Goal: Task Accomplishment & Management: Manage account settings

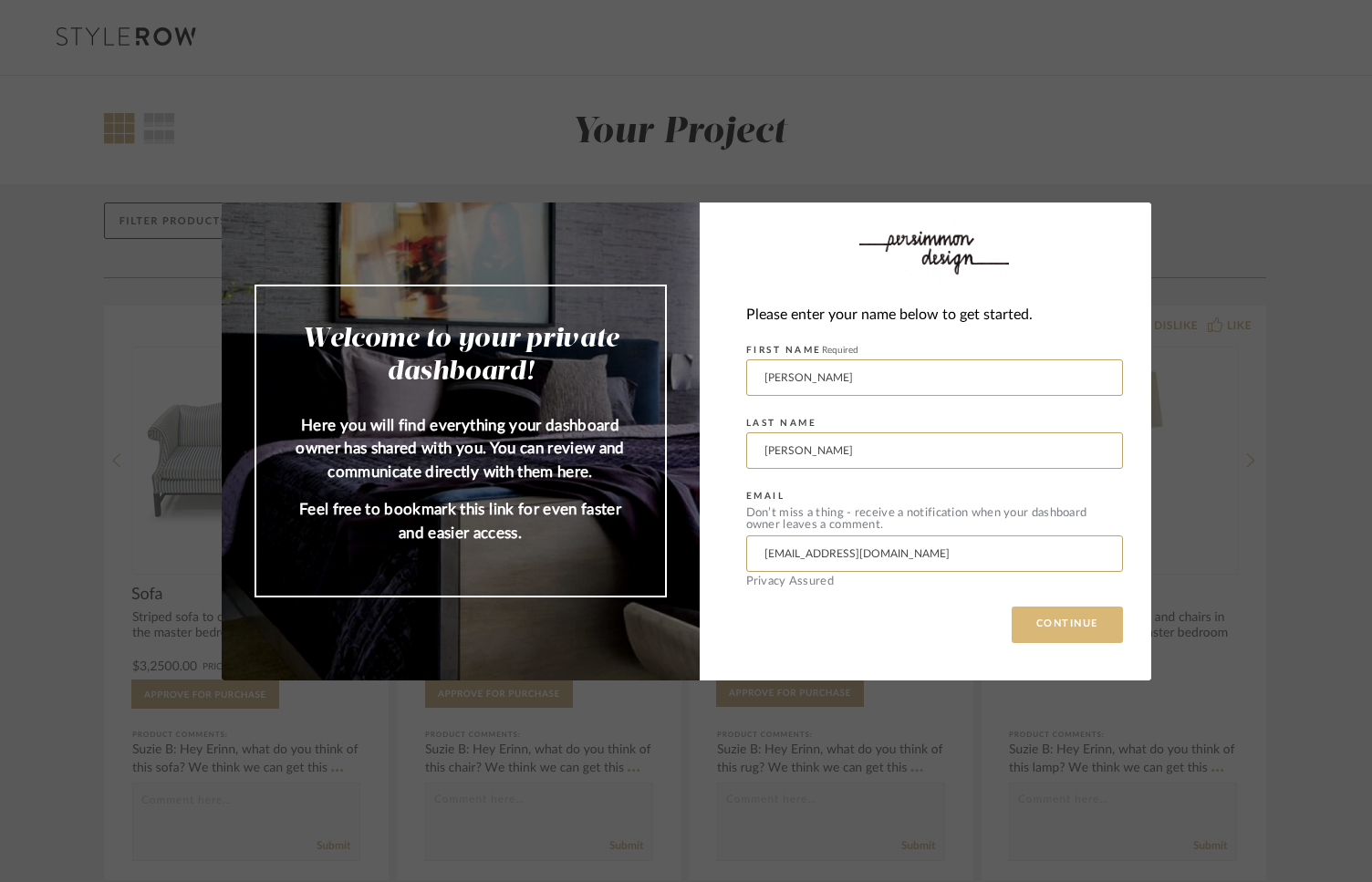
click at [1061, 628] on button "CONTINUE" at bounding box center [1067, 624] width 112 height 37
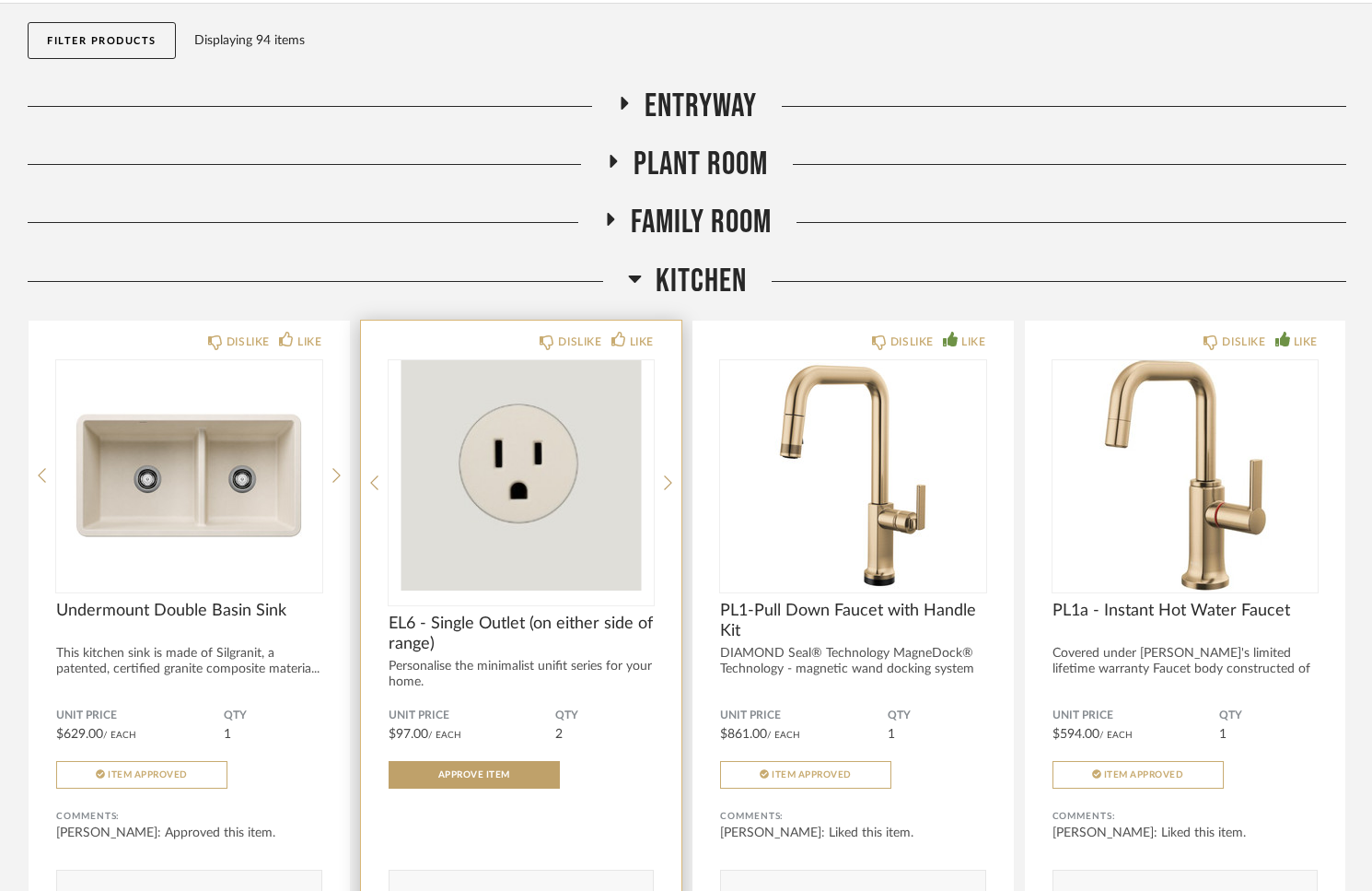
scroll to position [182, 0]
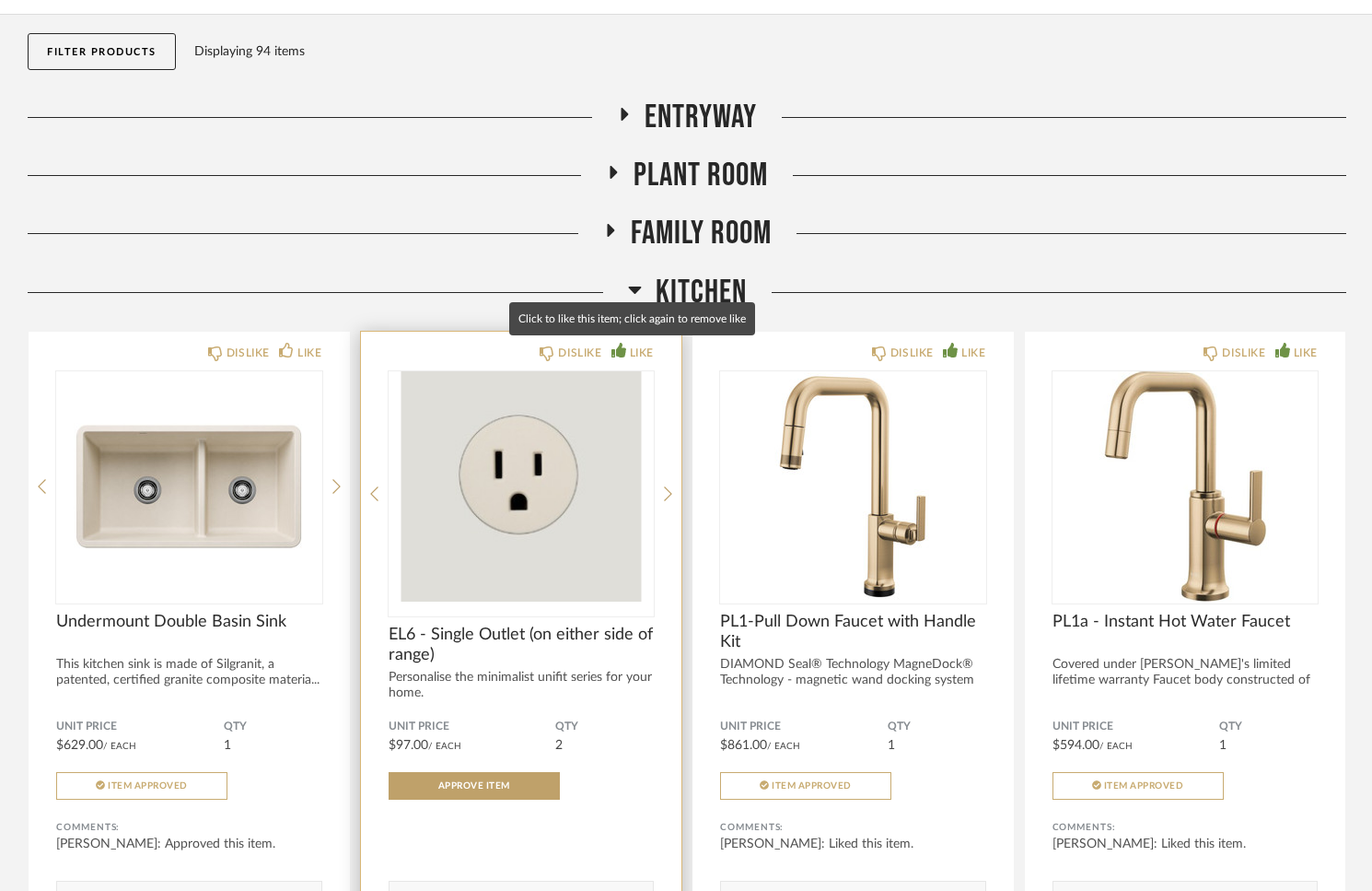
click at [622, 357] on div "LIKE" at bounding box center [632, 353] width 42 height 18
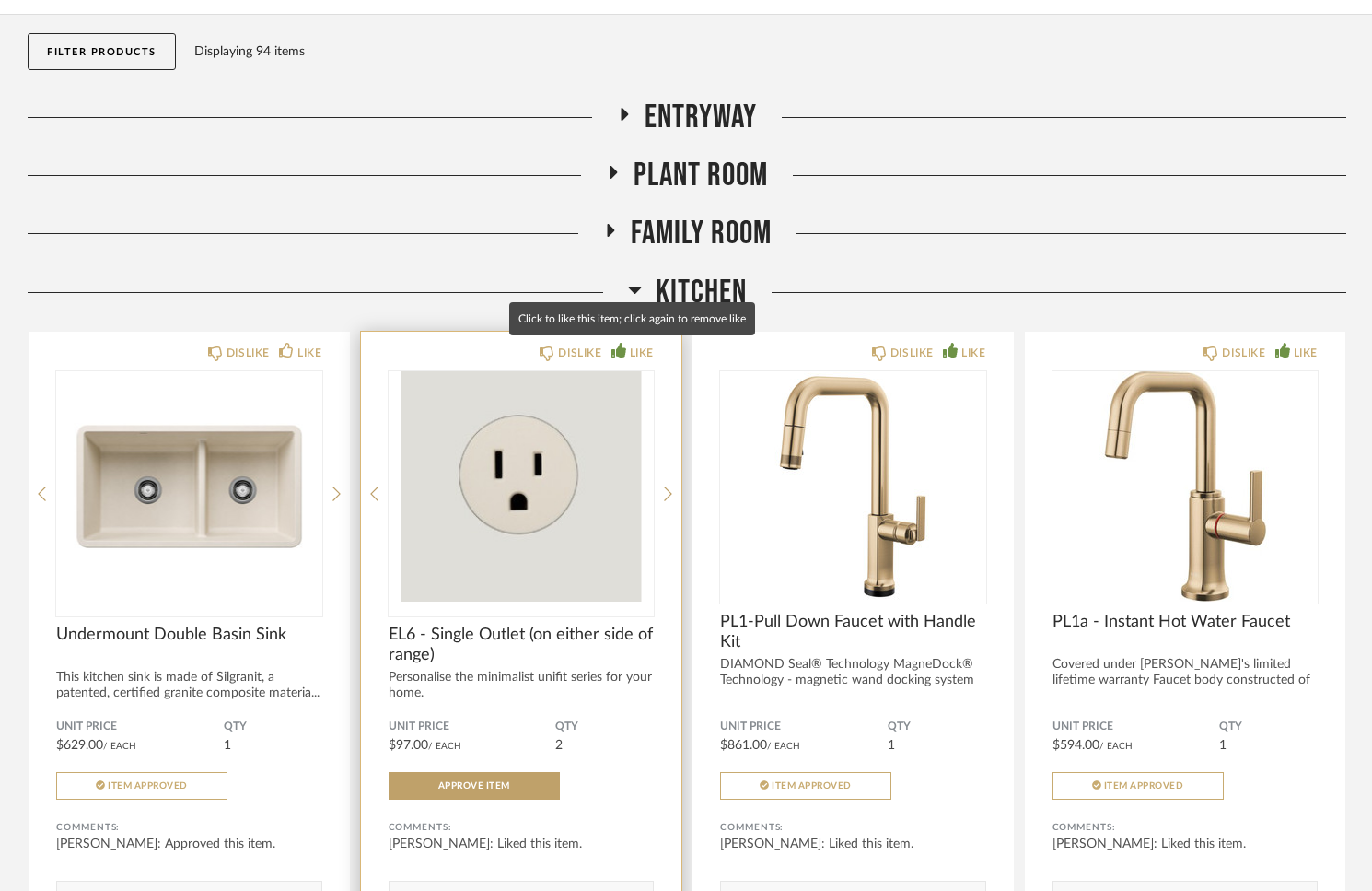
click at [630, 356] on div "LIKE" at bounding box center [642, 353] width 24 height 18
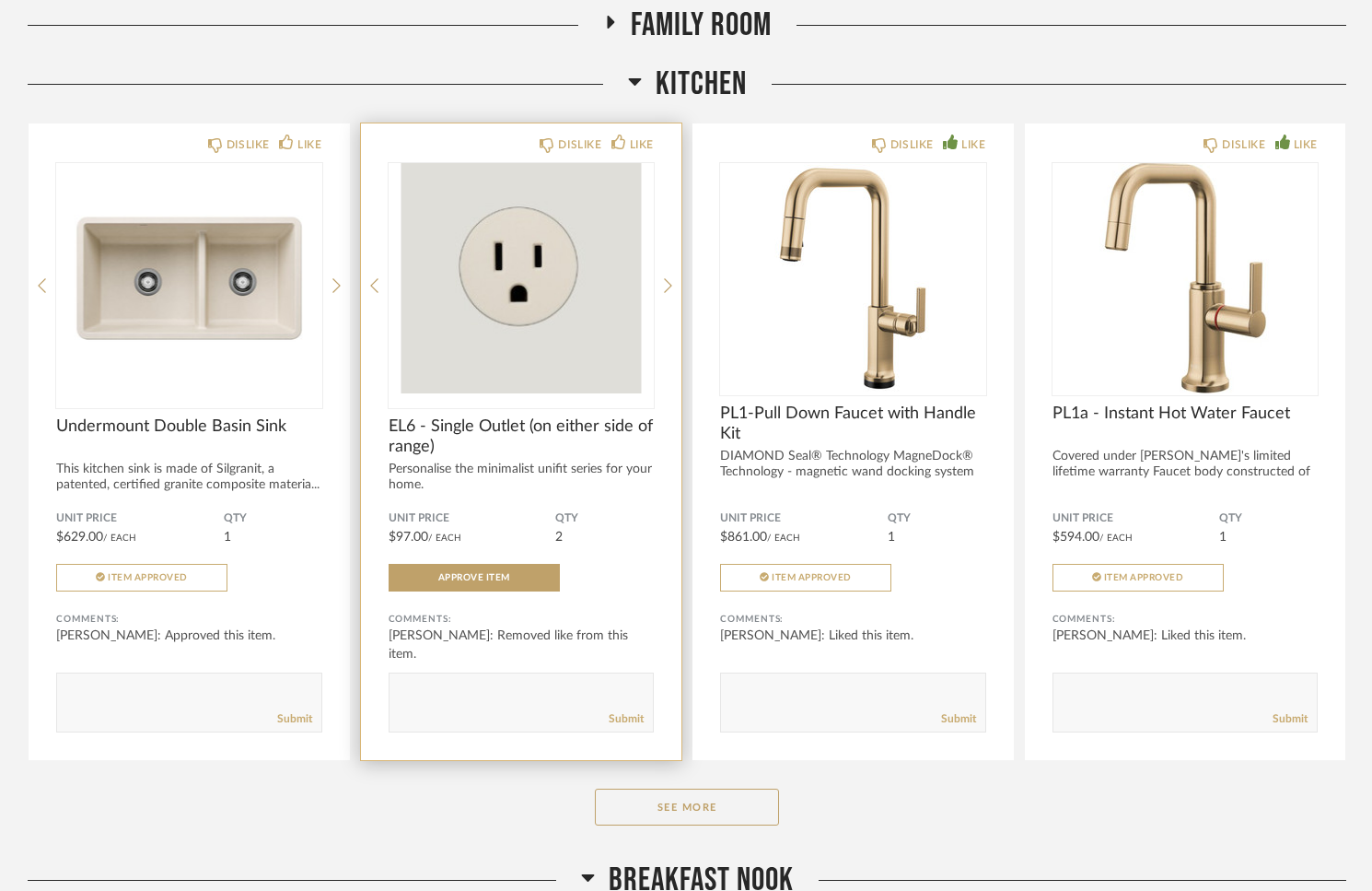
scroll to position [381, 0]
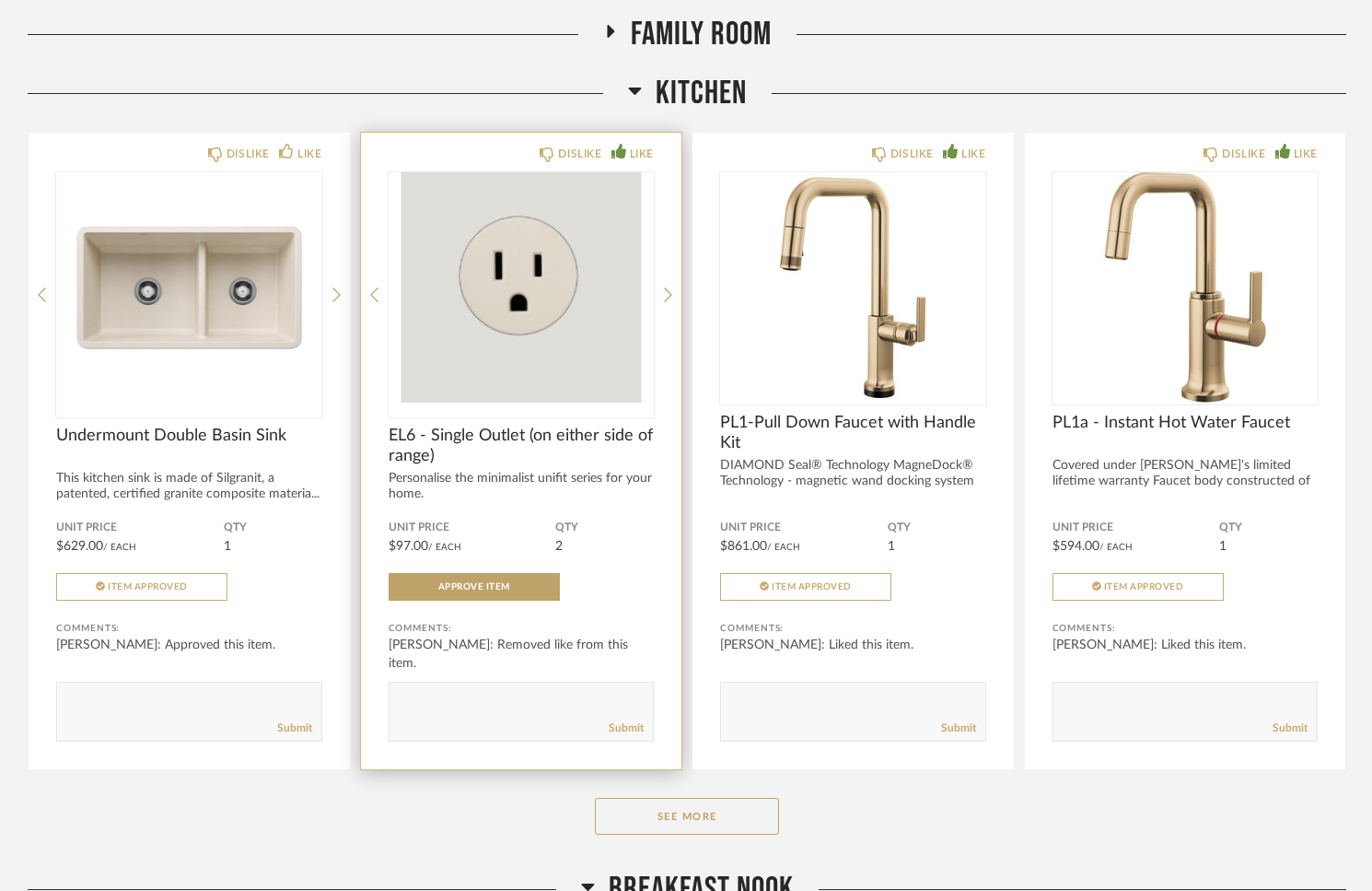
click at [630, 158] on div "LIKE" at bounding box center [642, 154] width 24 height 18
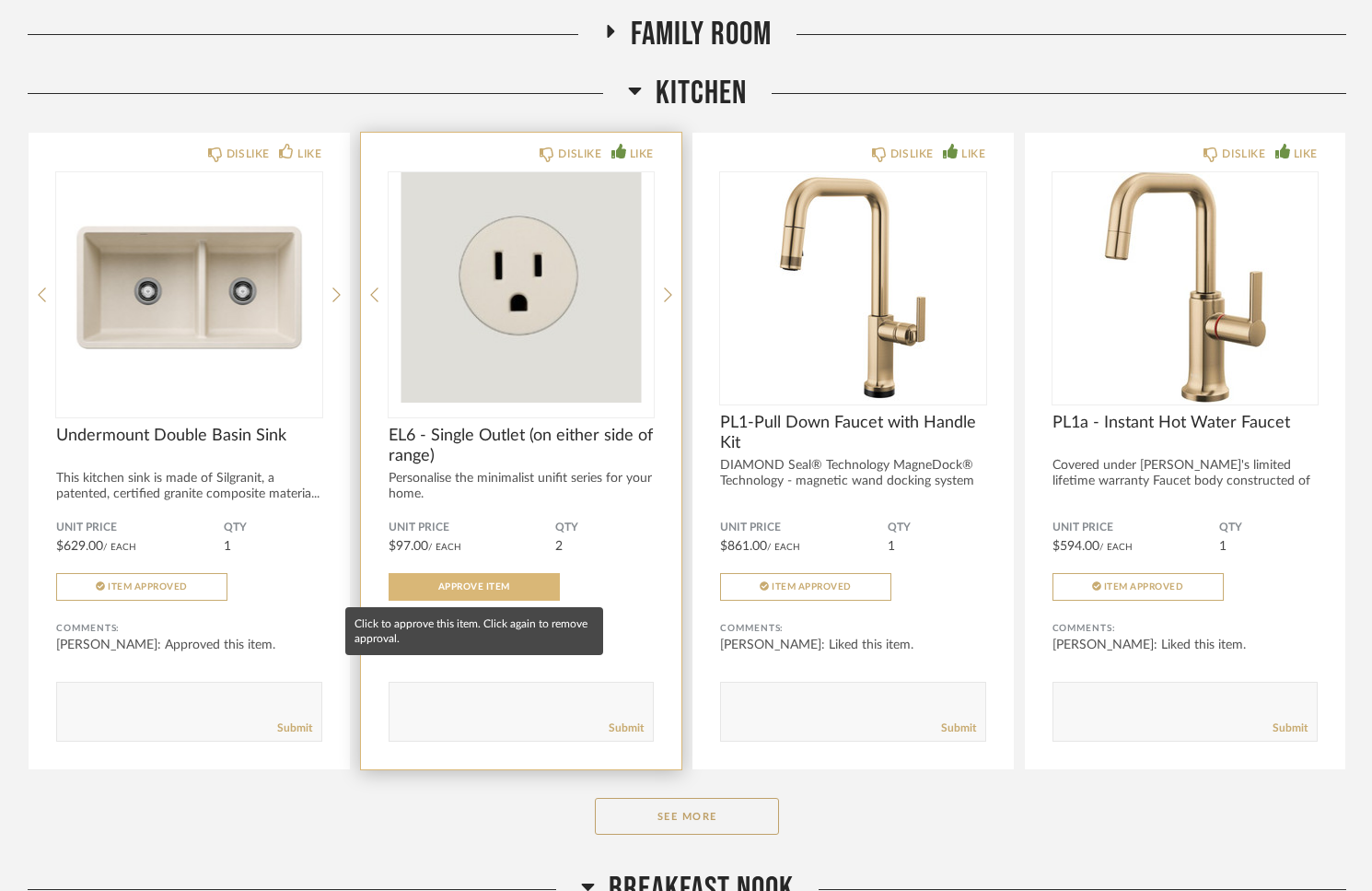
click at [469, 592] on button "Approve Item" at bounding box center [474, 587] width 172 height 28
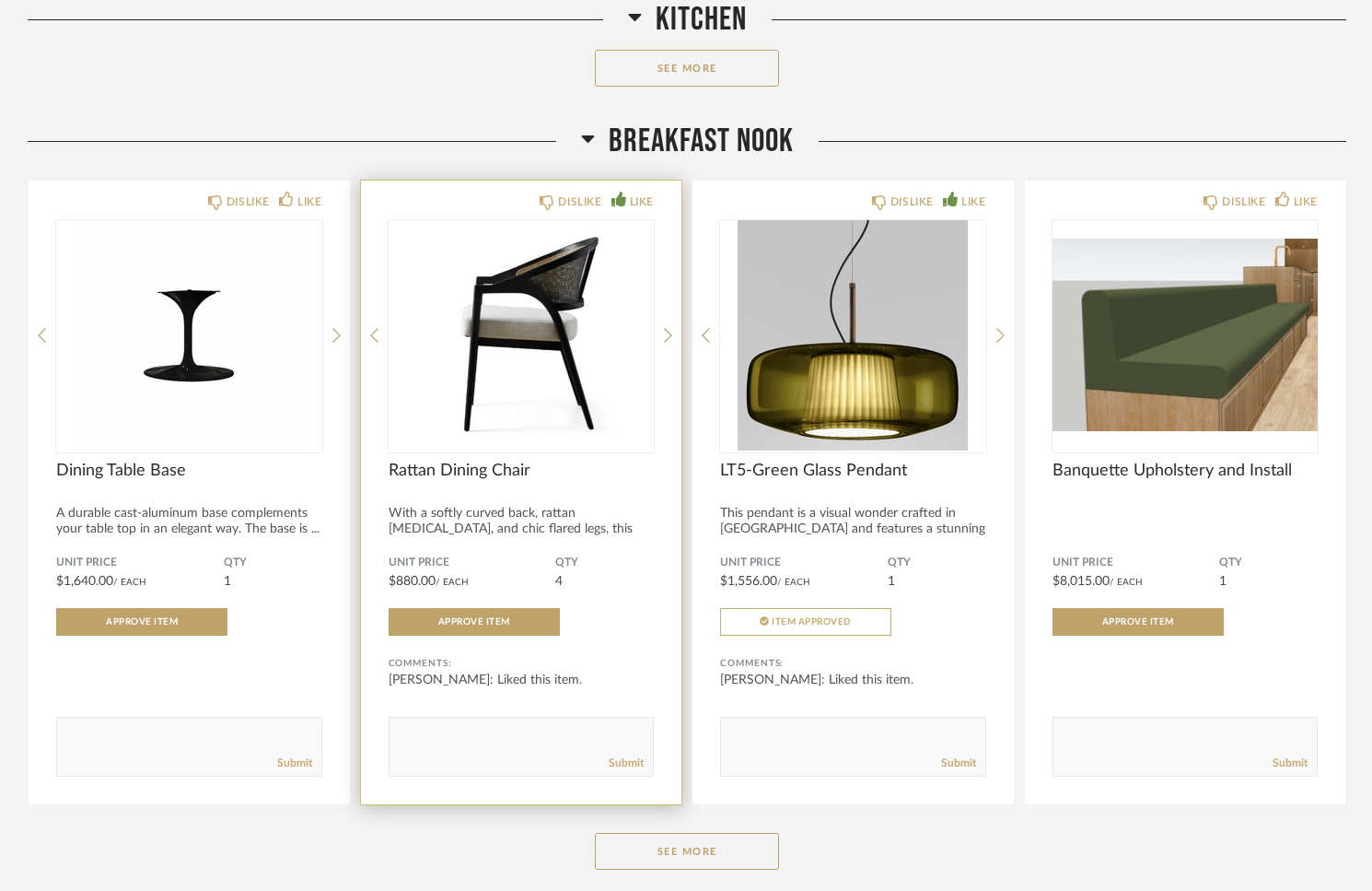
scroll to position [1130, 0]
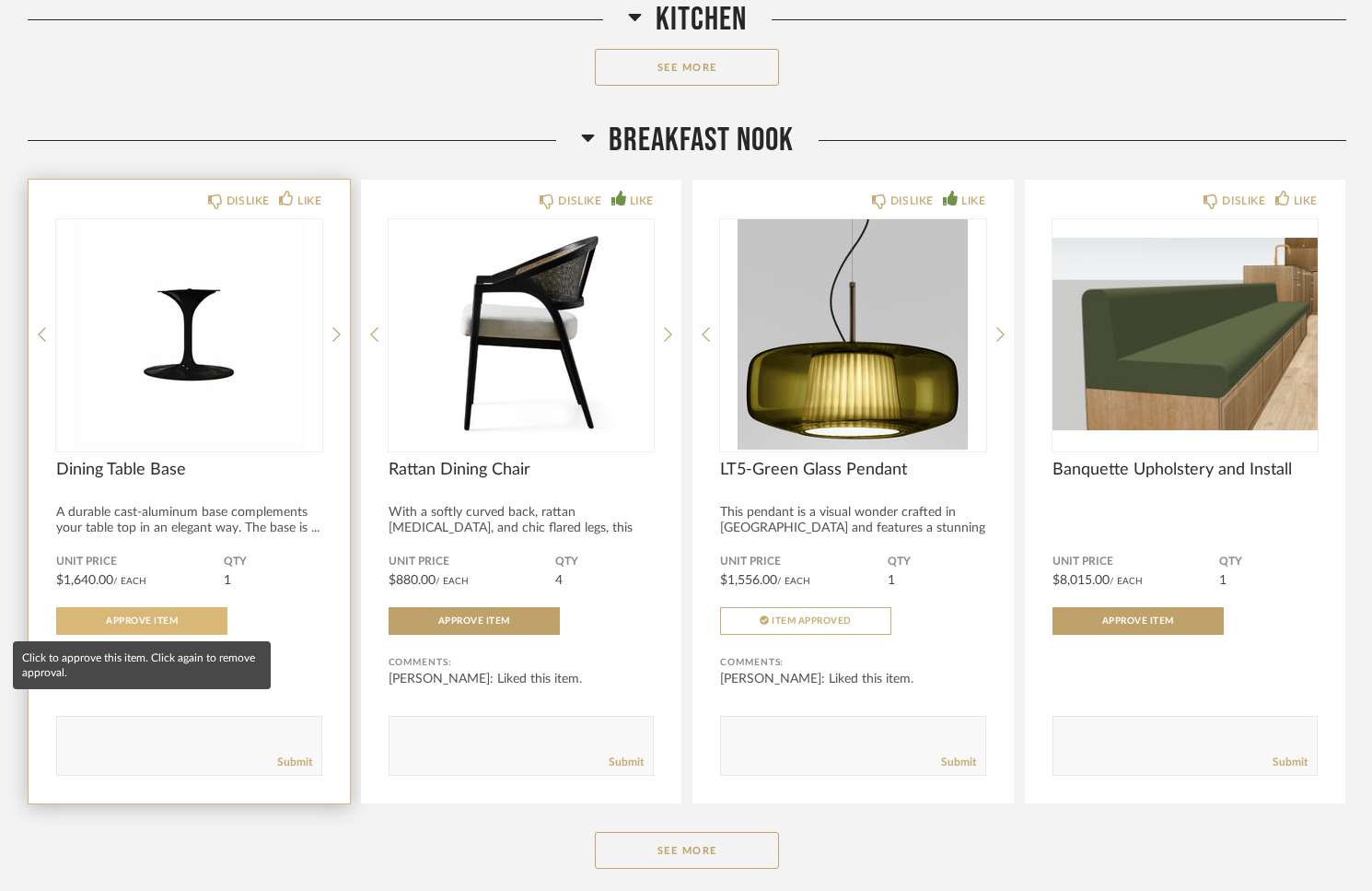
click at [164, 623] on span "Approve Item" at bounding box center [142, 620] width 72 height 9
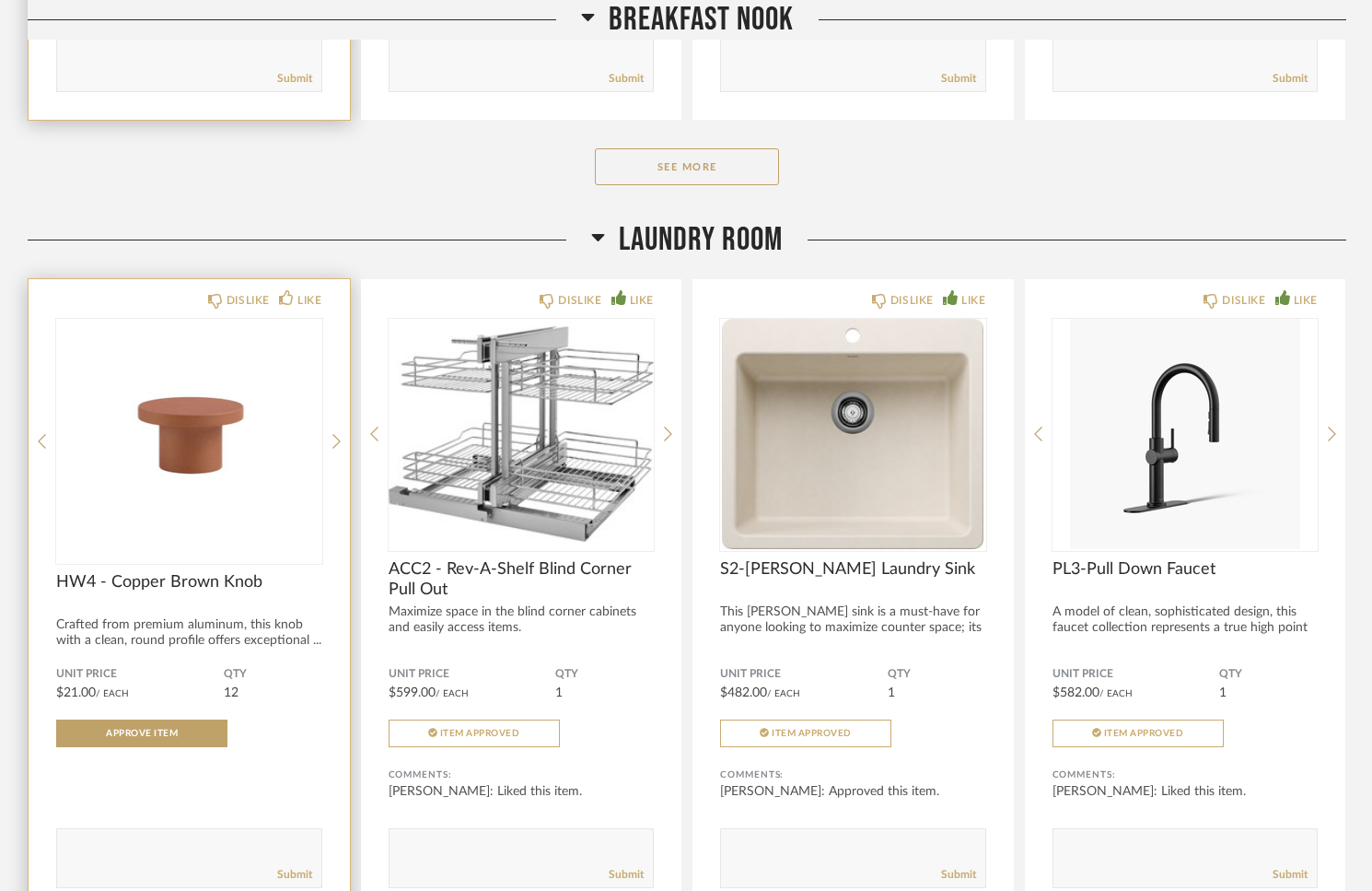
scroll to position [1817, 0]
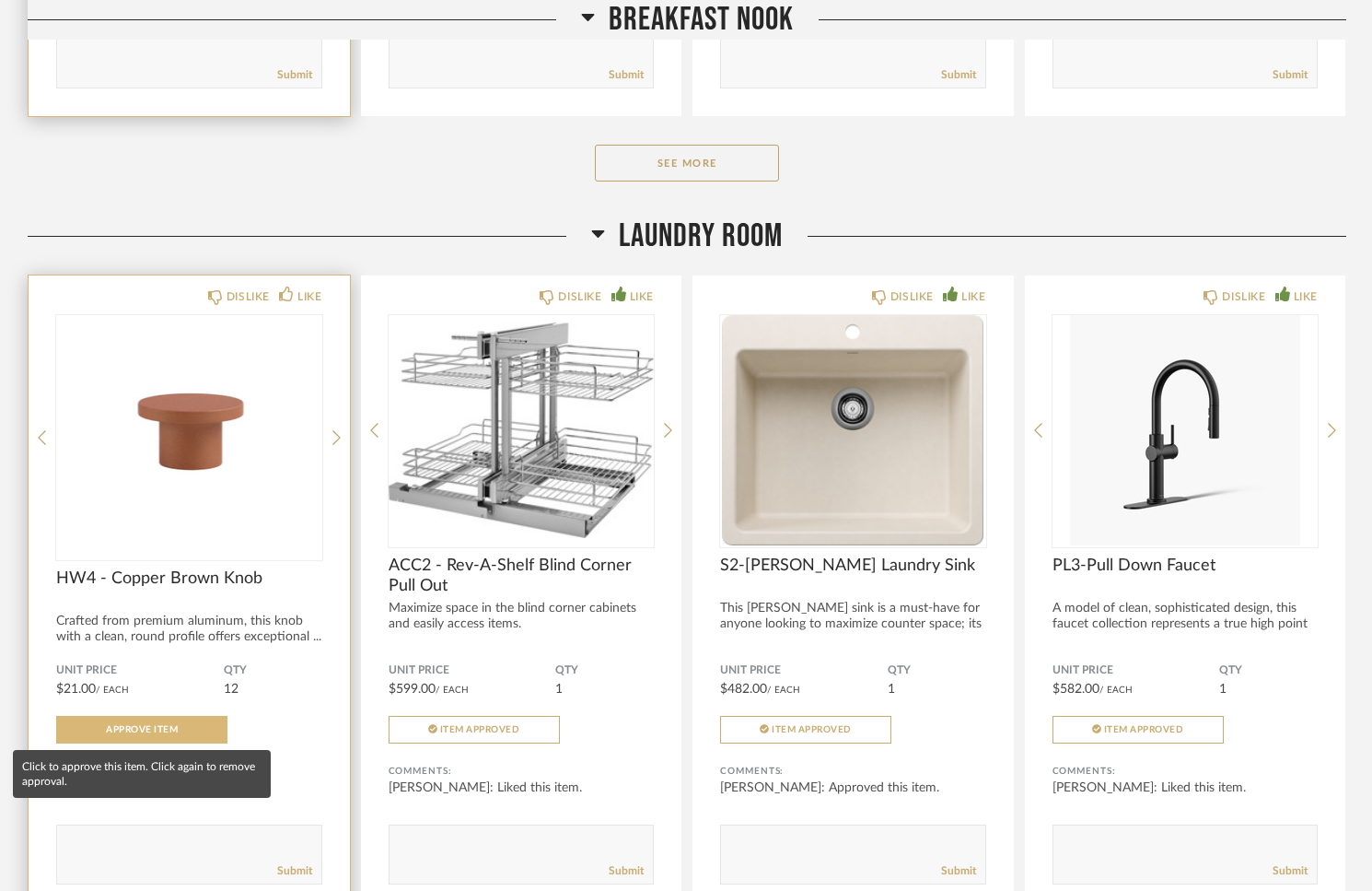
click at [168, 729] on span "Approve Item" at bounding box center [142, 729] width 72 height 9
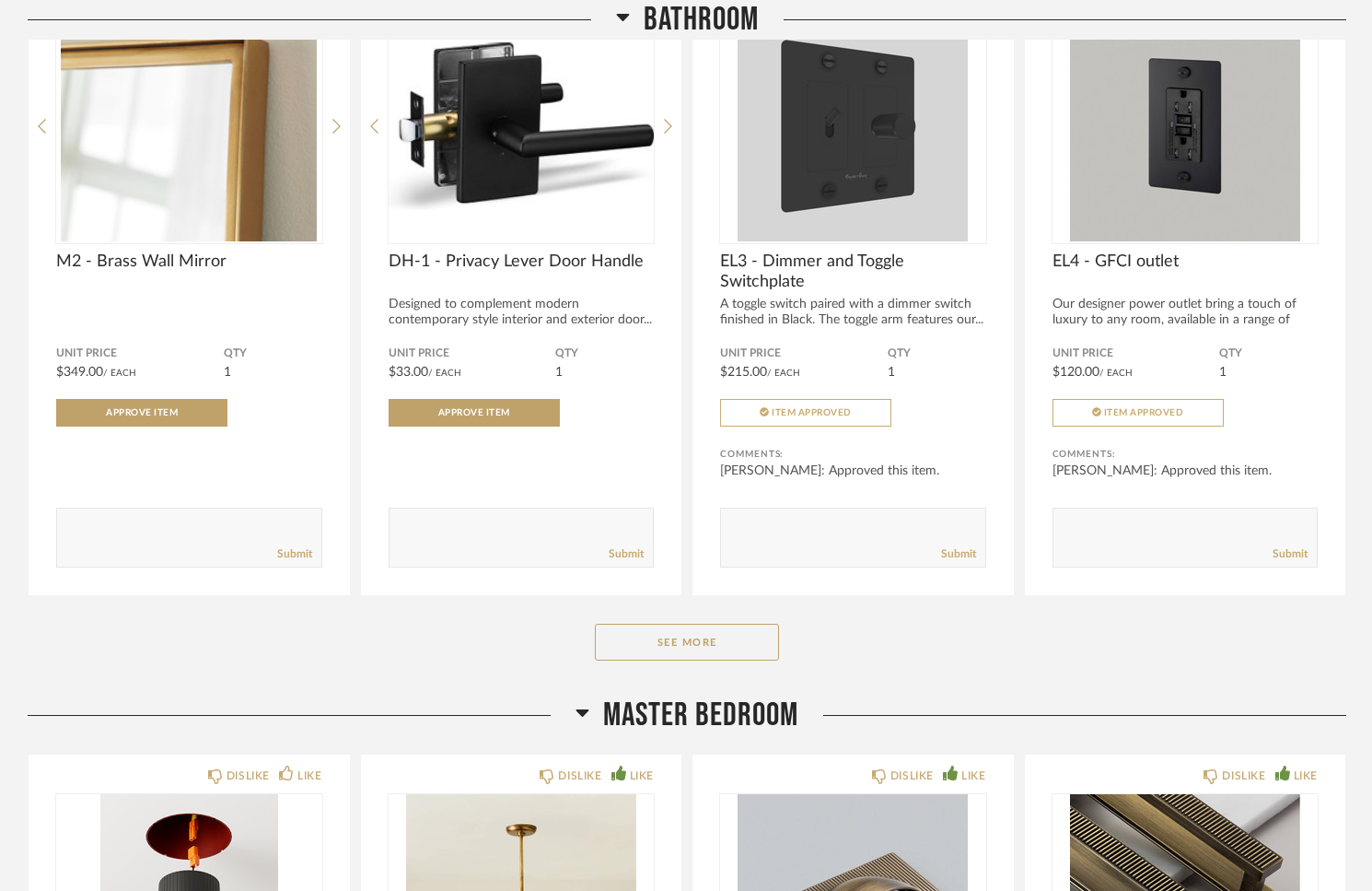
scroll to position [2855, 0]
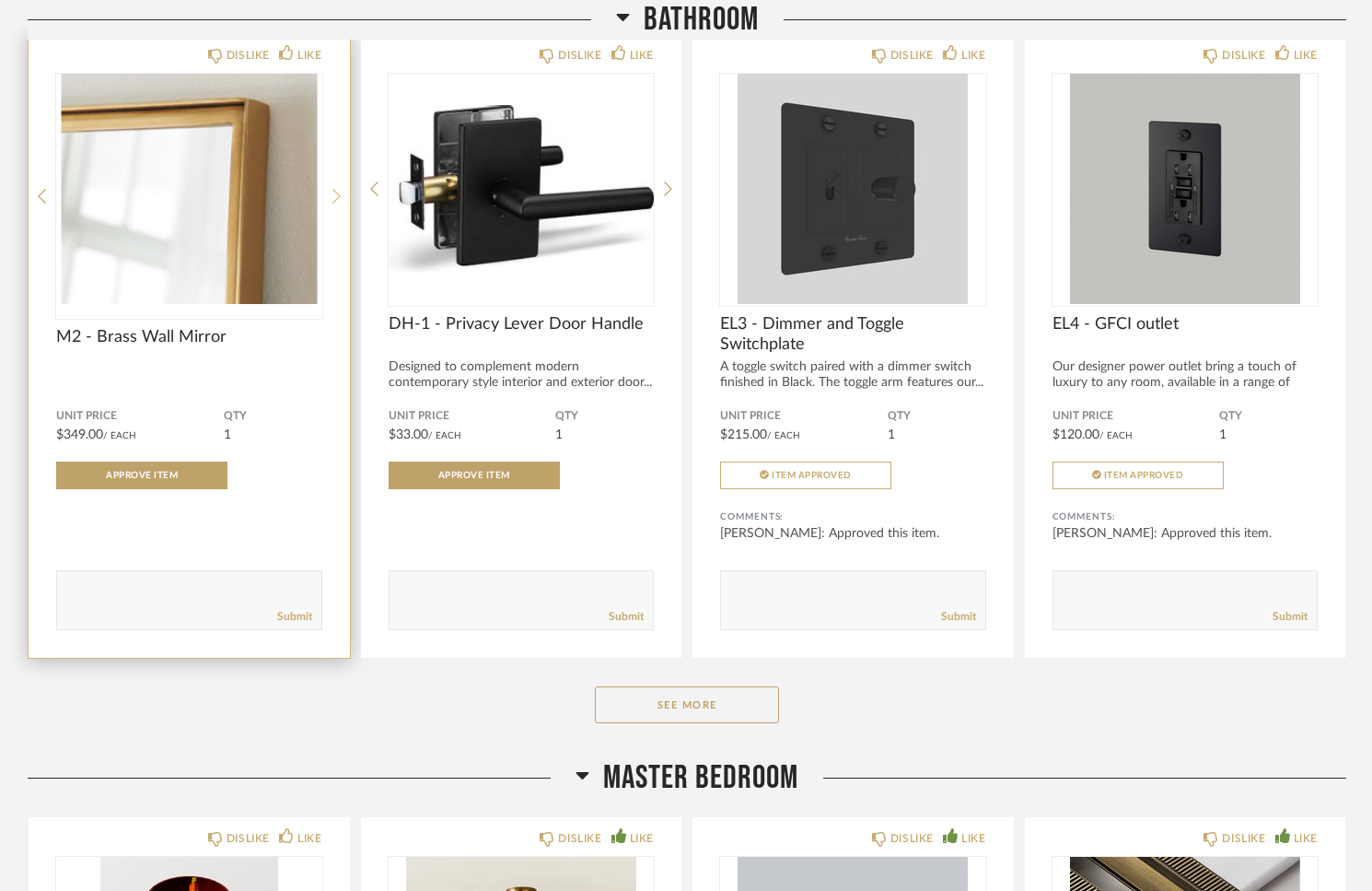
click at [338, 198] on icon at bounding box center [337, 196] width 8 height 15
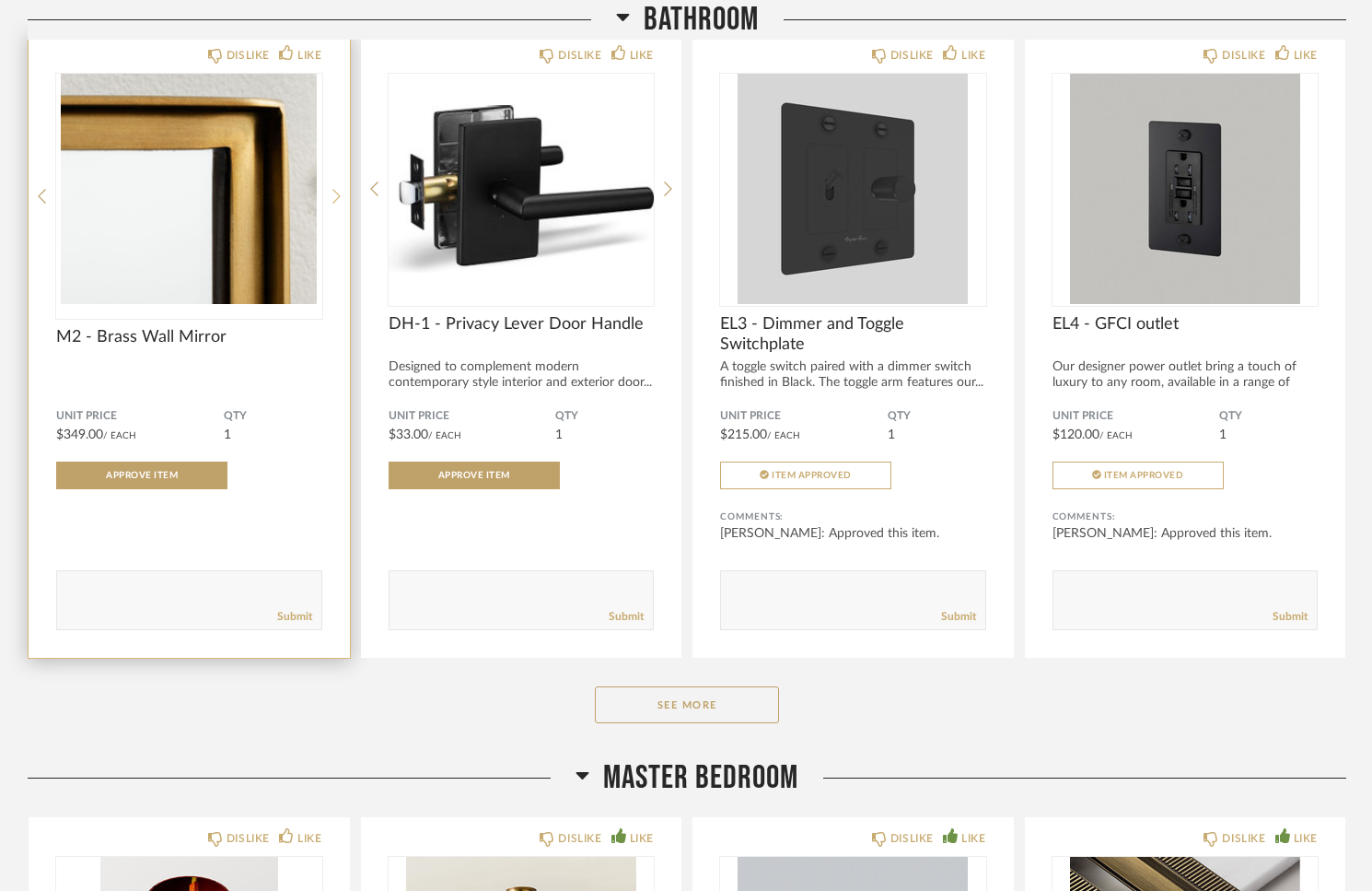
click at [338, 198] on icon at bounding box center [337, 196] width 8 height 15
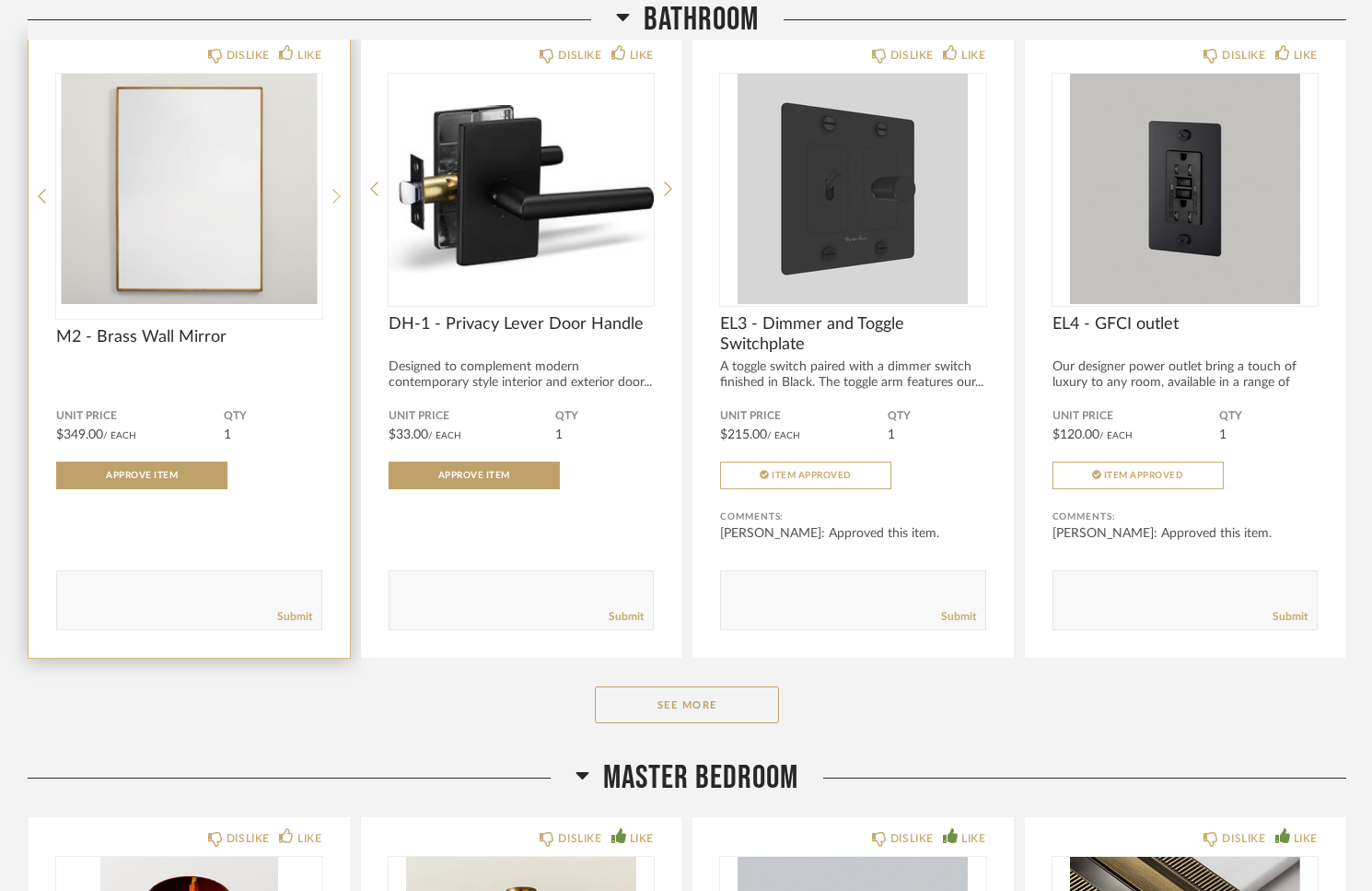
click at [338, 198] on icon at bounding box center [337, 196] width 8 height 15
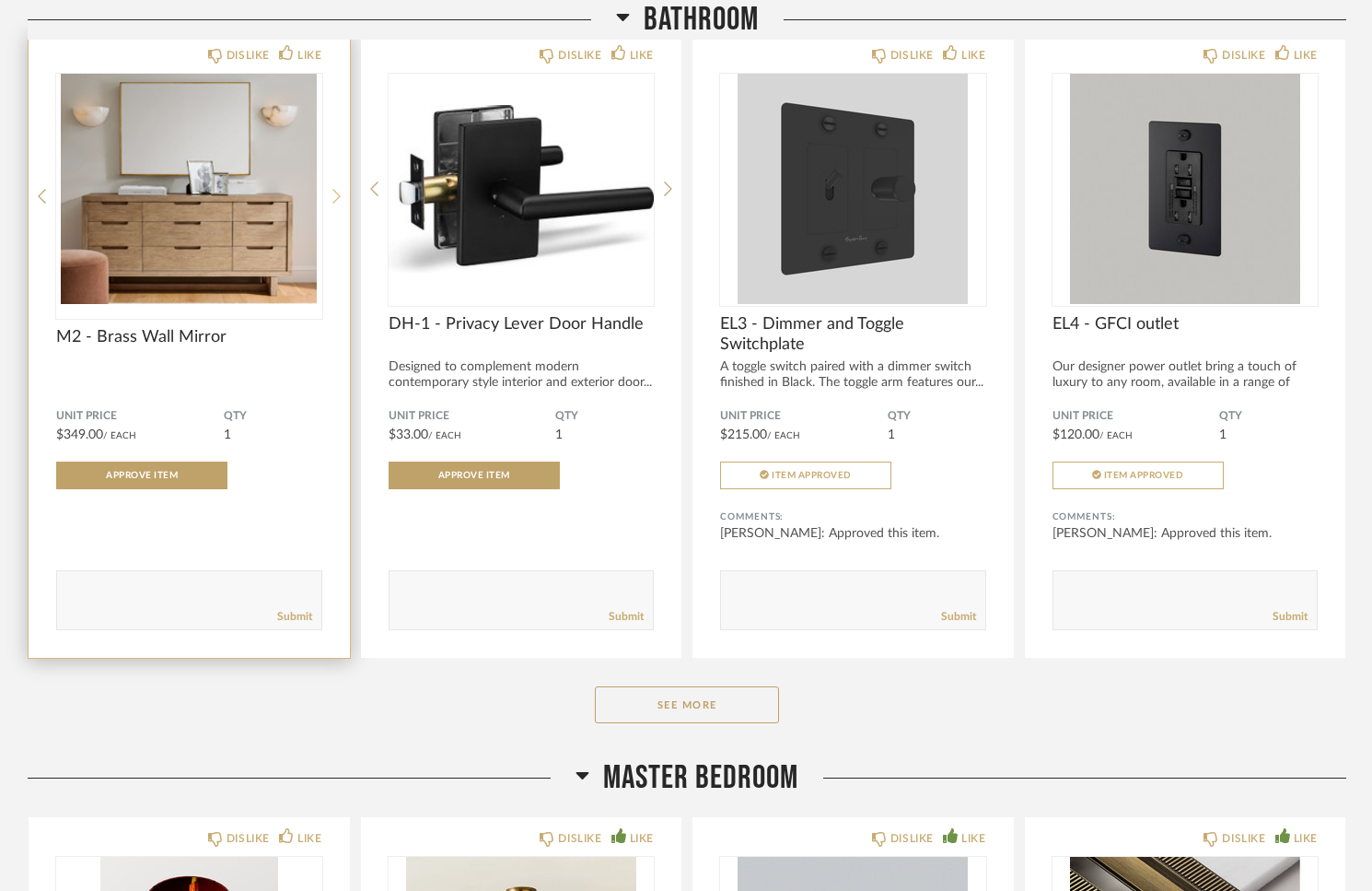
click at [338, 198] on icon at bounding box center [337, 196] width 8 height 15
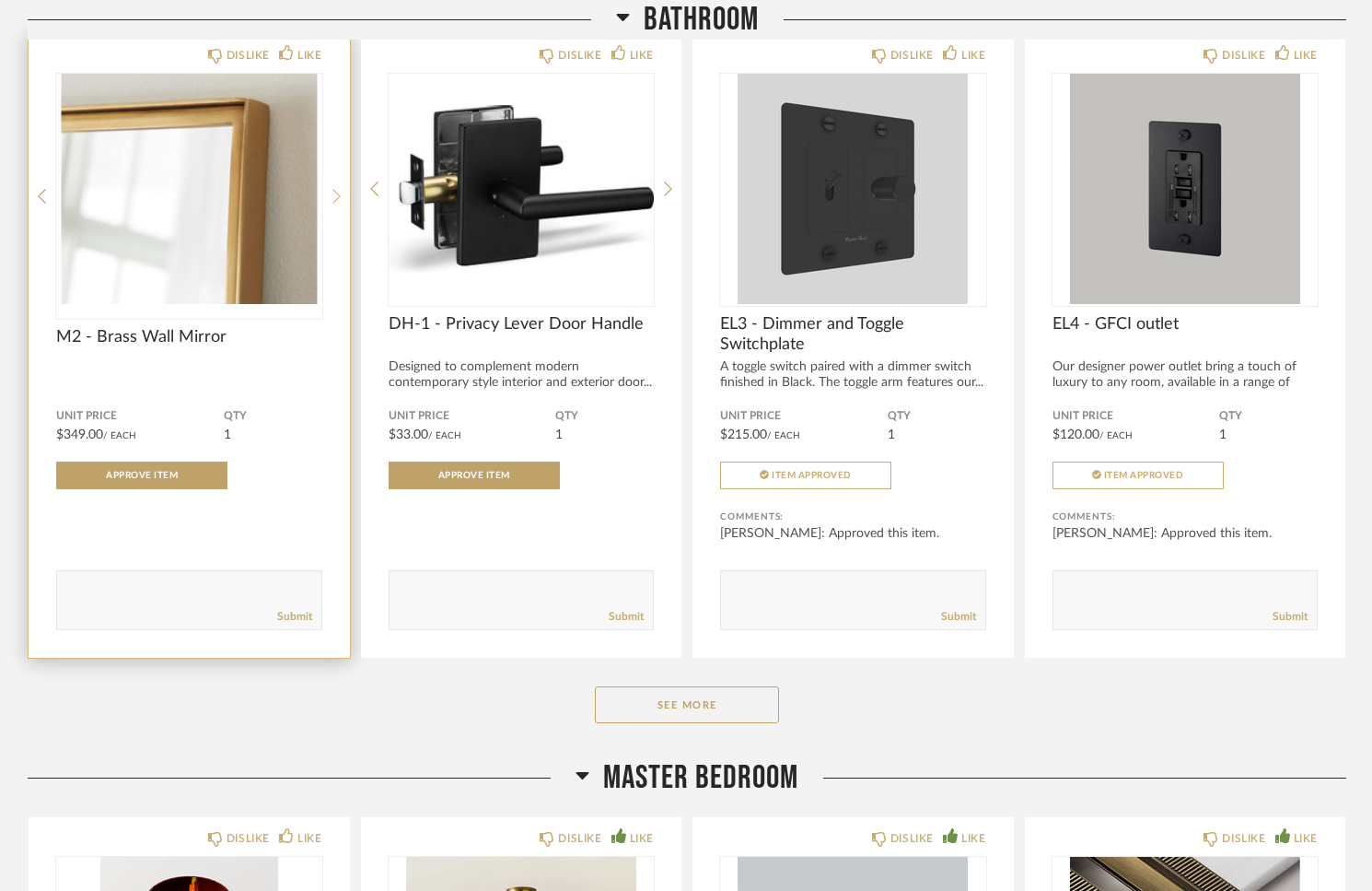
click at [338, 198] on icon at bounding box center [337, 196] width 8 height 15
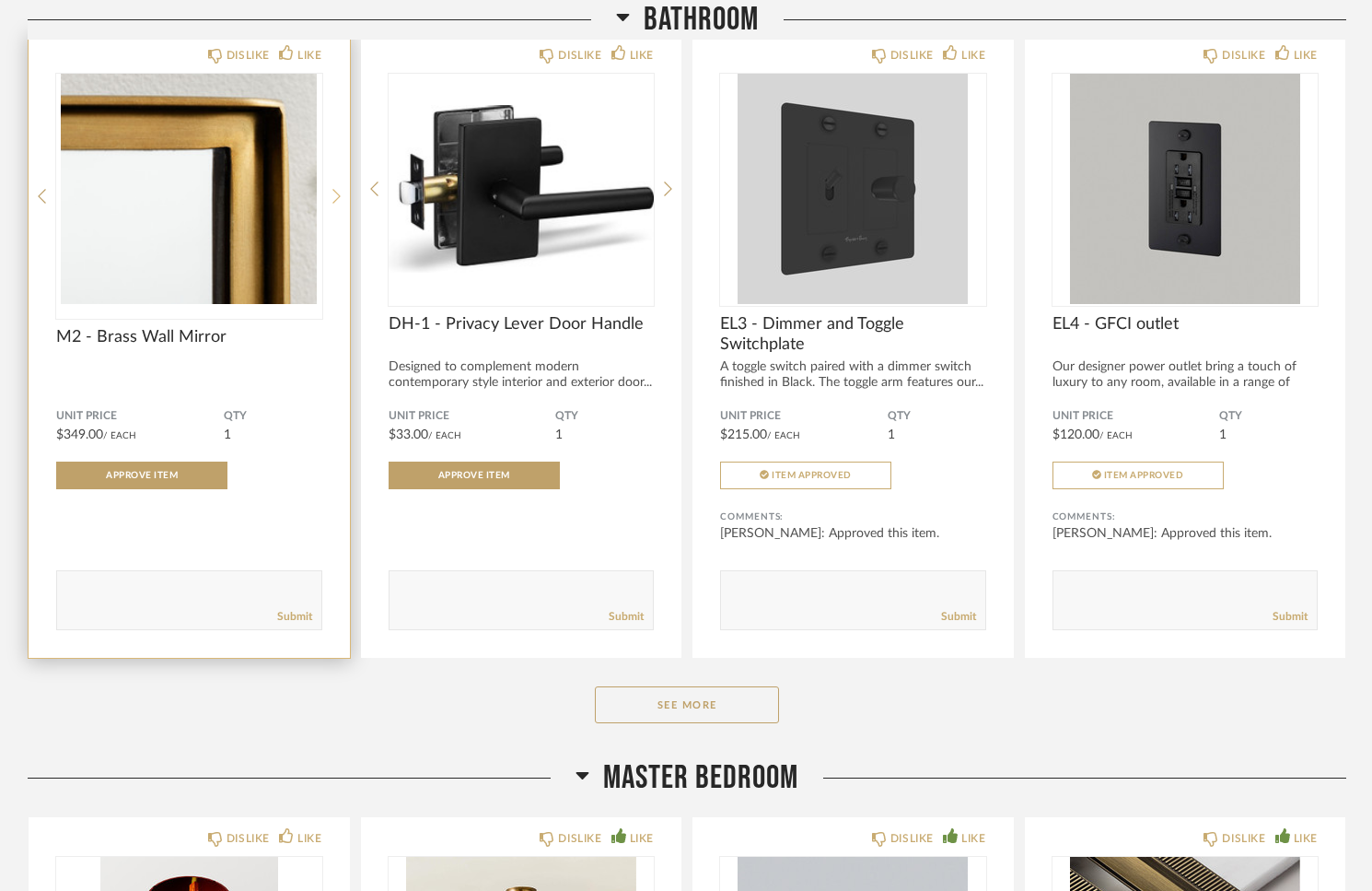
click at [338, 198] on icon at bounding box center [337, 196] width 8 height 15
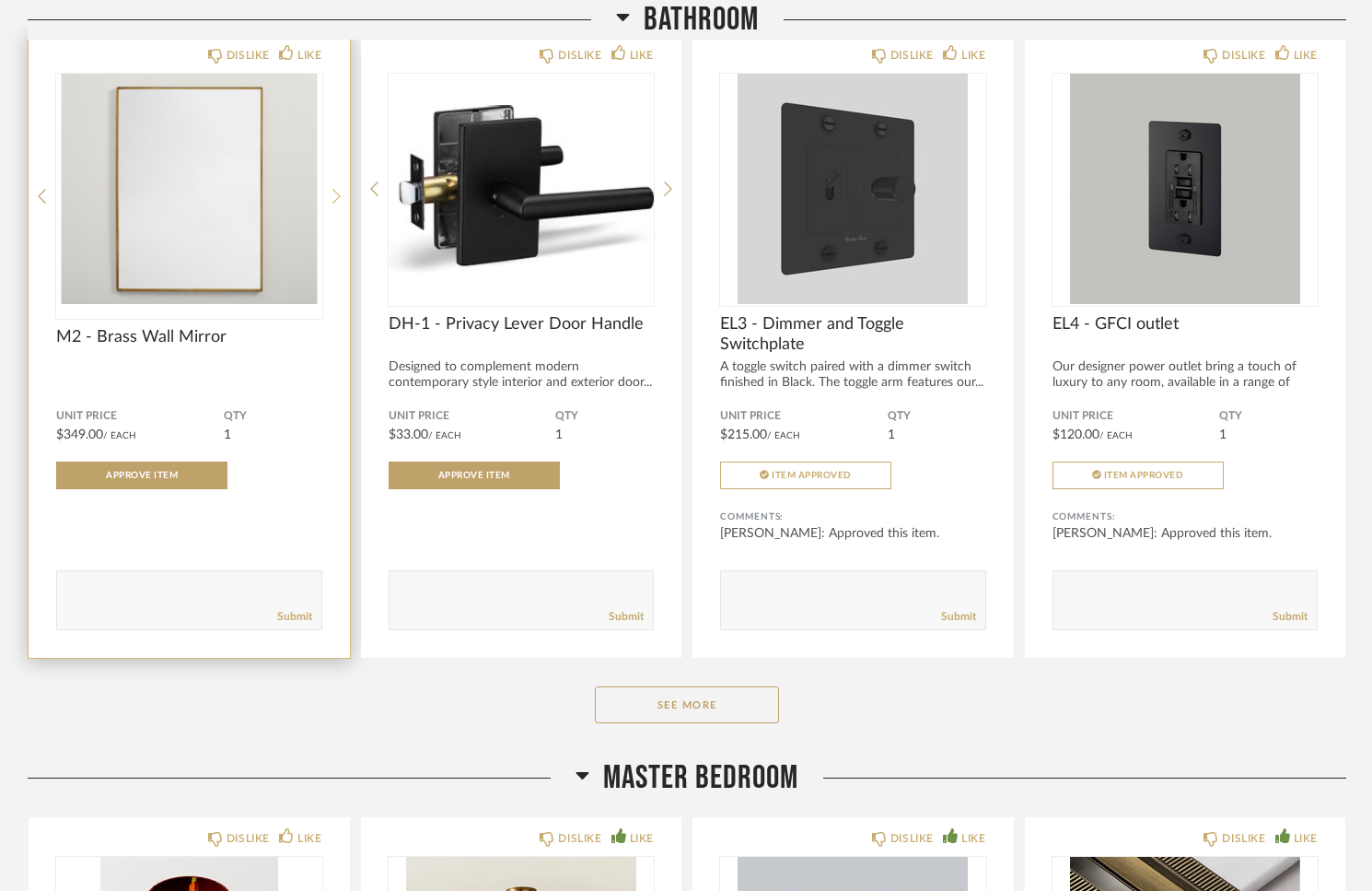
click at [338, 198] on icon at bounding box center [337, 196] width 8 height 15
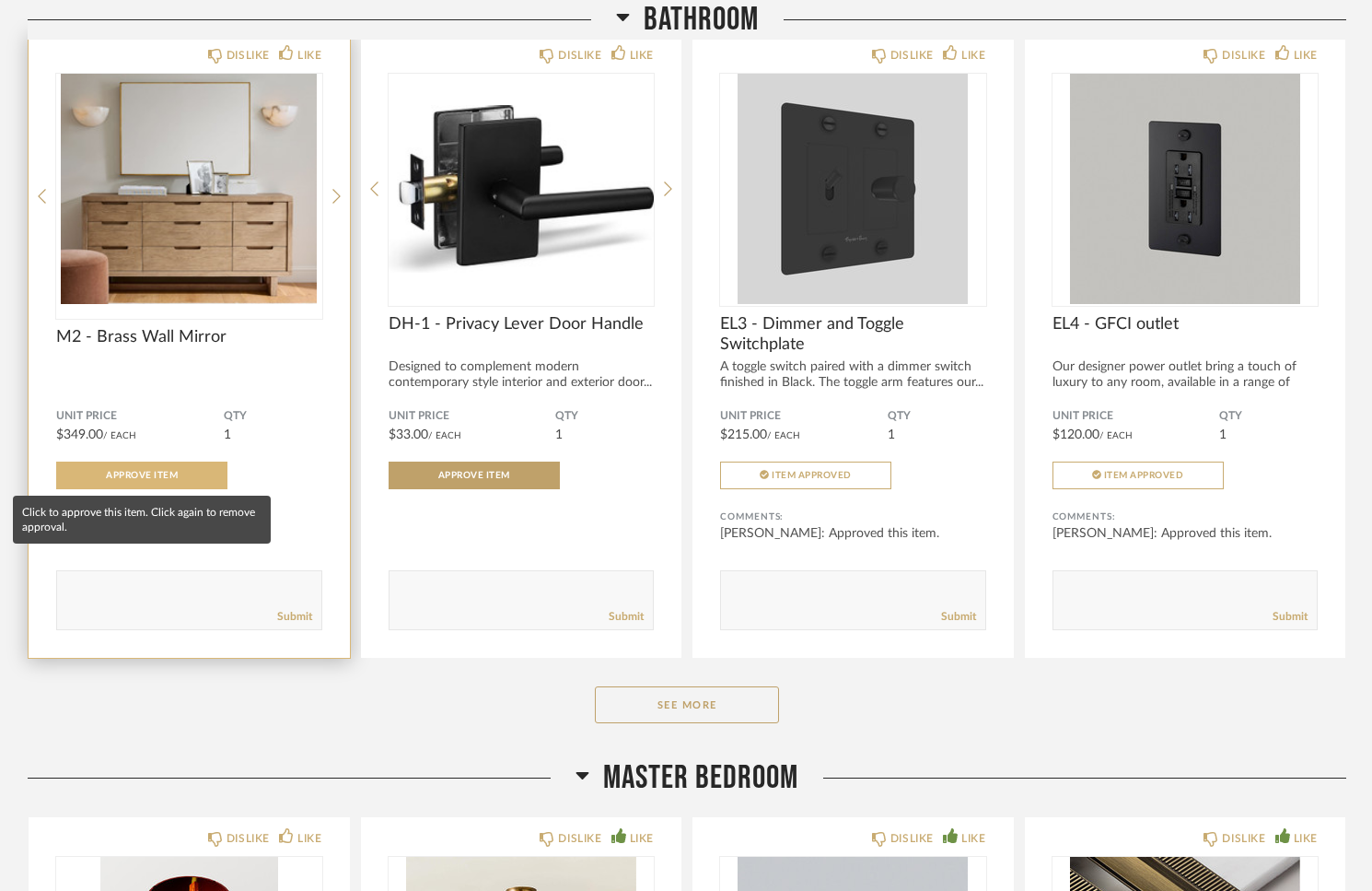
click at [128, 474] on span "Approve Item" at bounding box center [142, 474] width 72 height 9
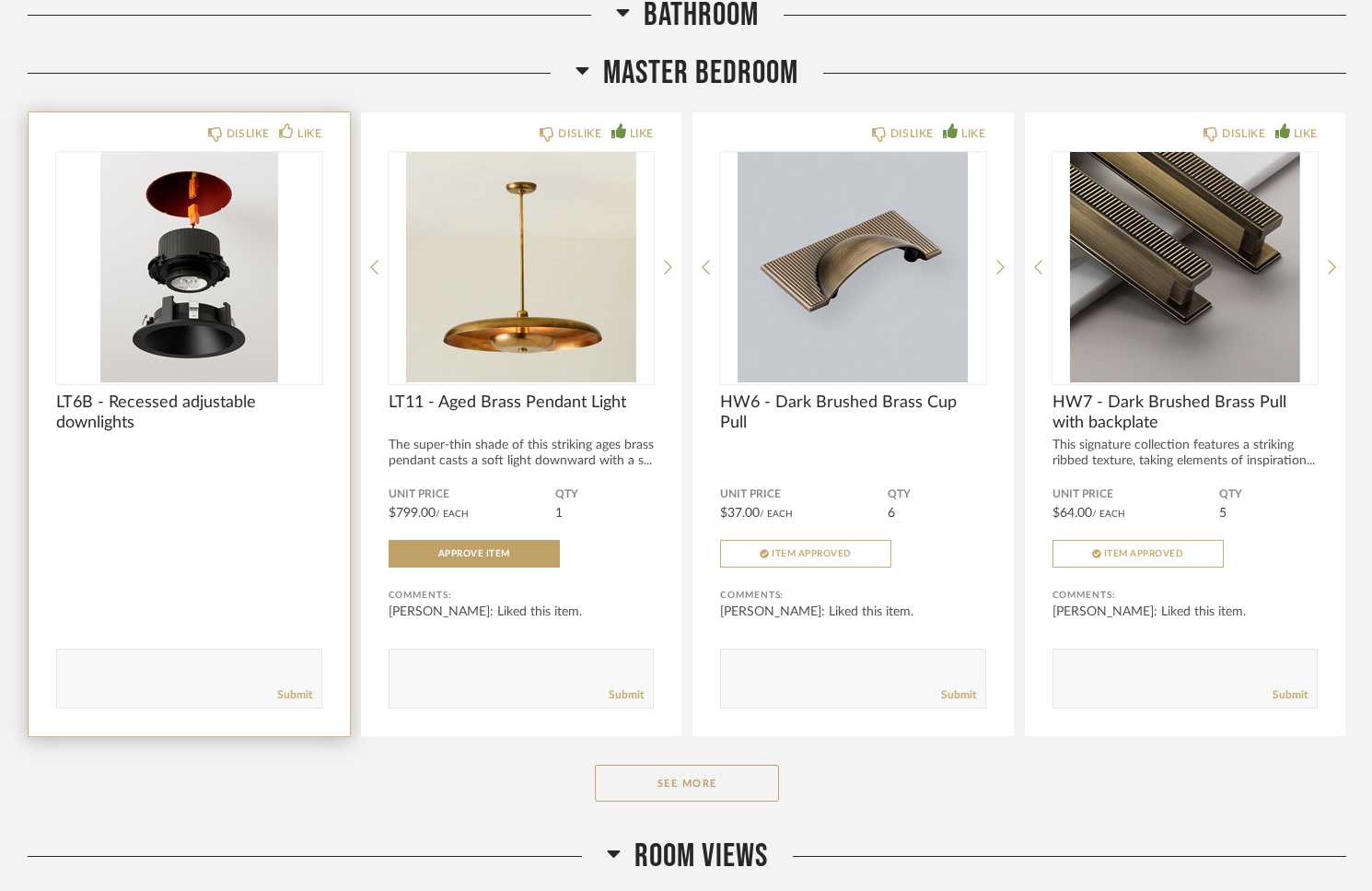
scroll to position [3575, 0]
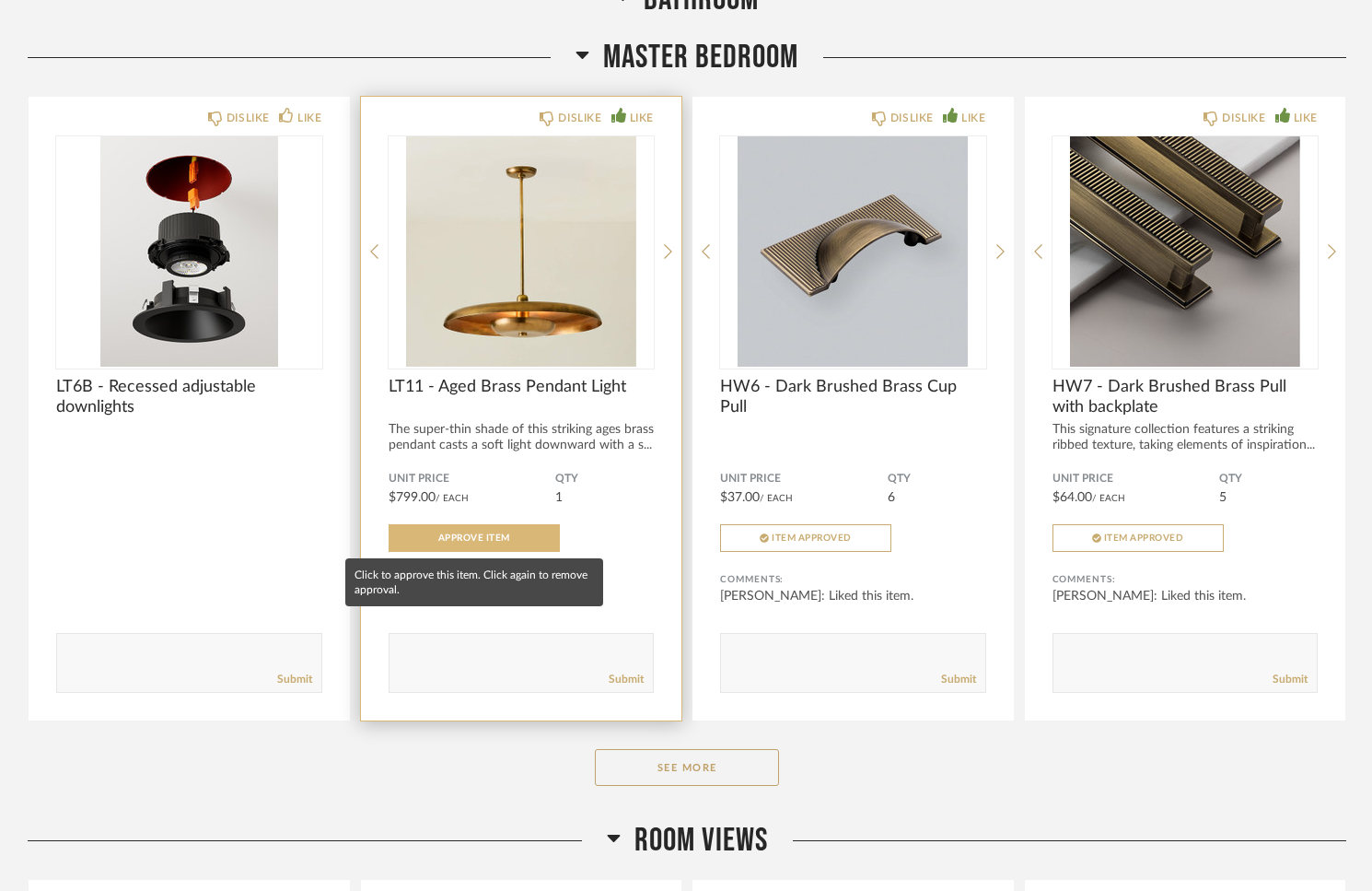
click at [488, 539] on span "Approve Item" at bounding box center [474, 537] width 72 height 9
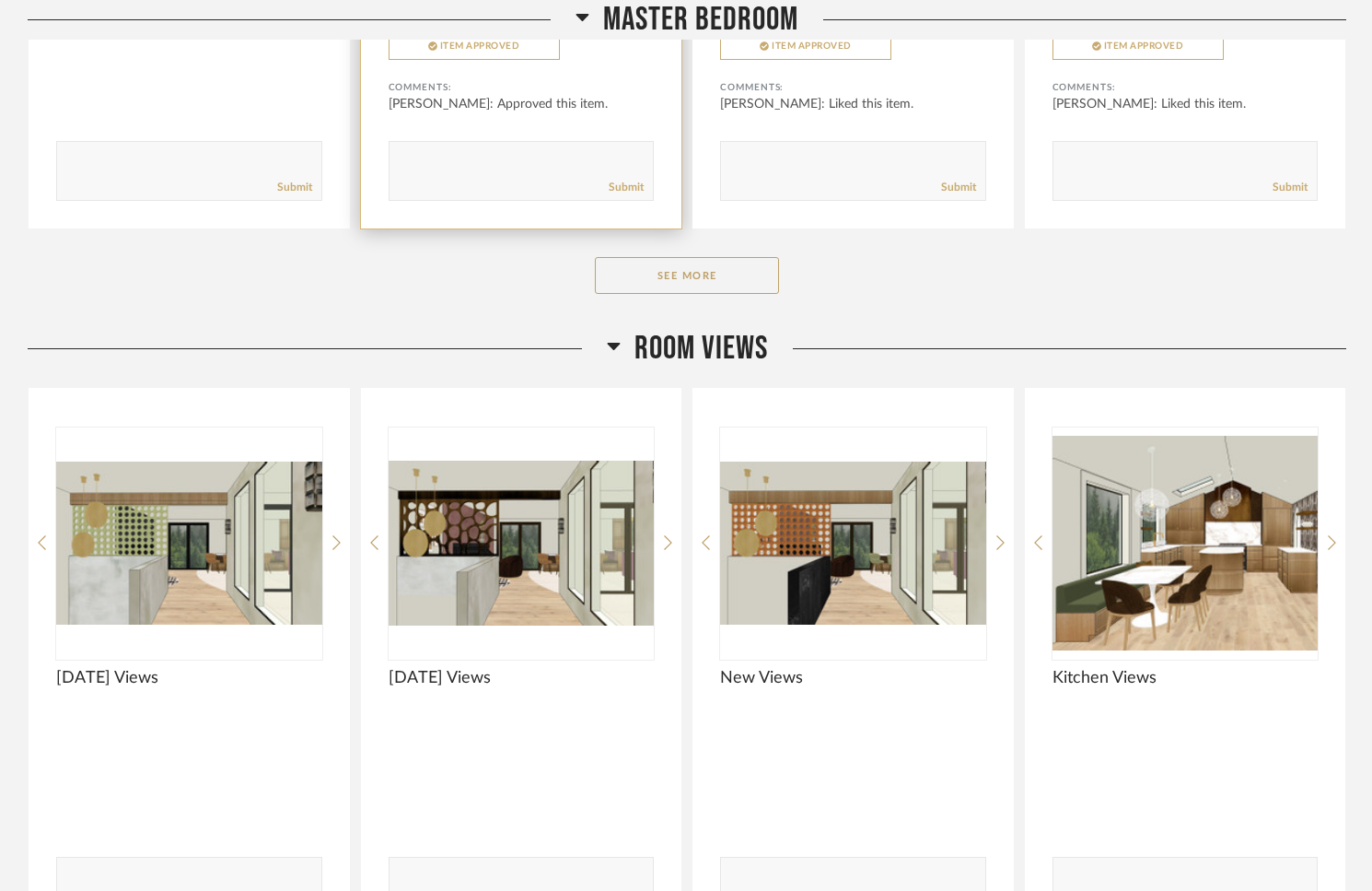
scroll to position [4070, 0]
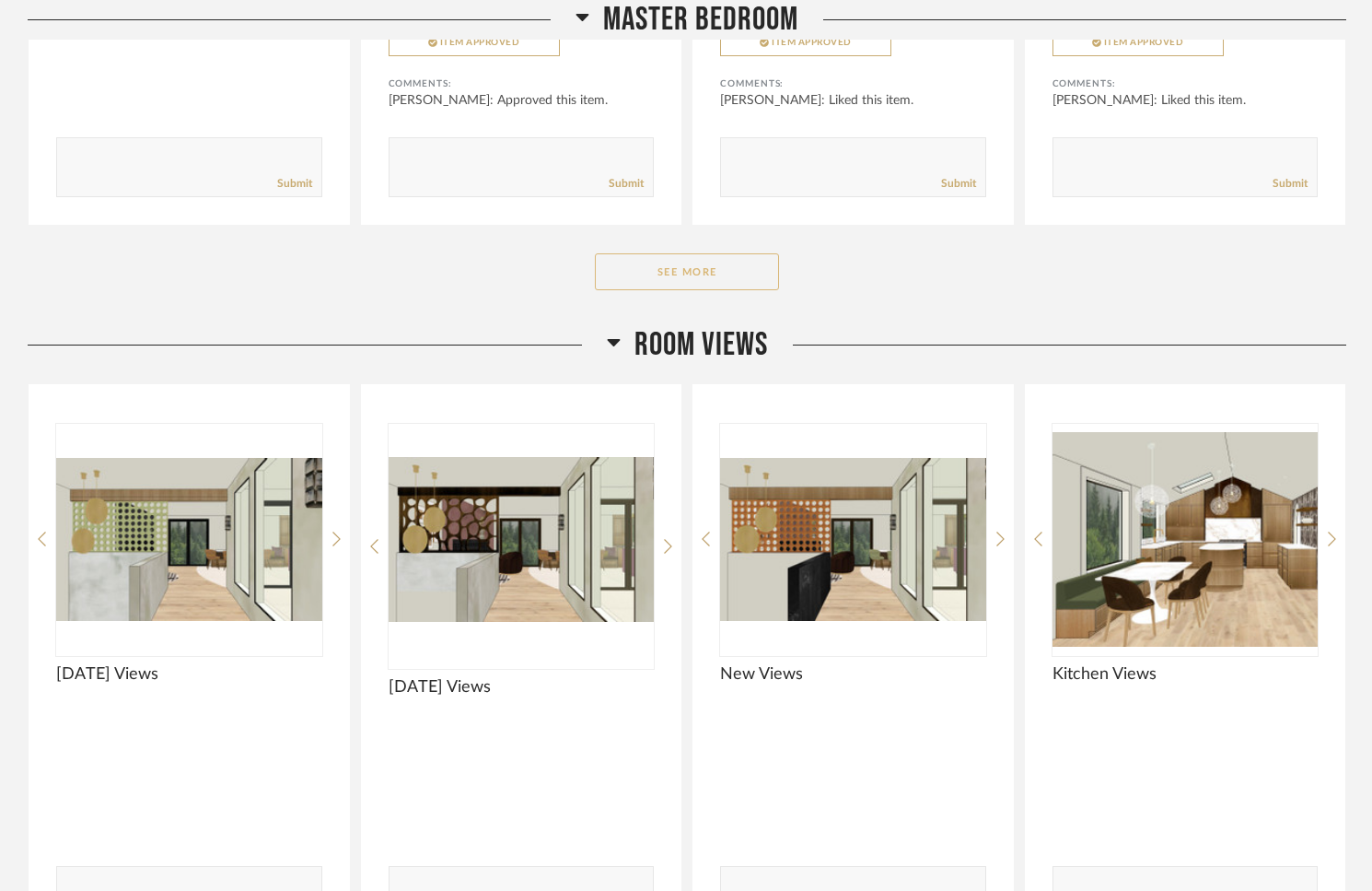
click at [656, 276] on button "See More" at bounding box center [687, 272] width 184 height 37
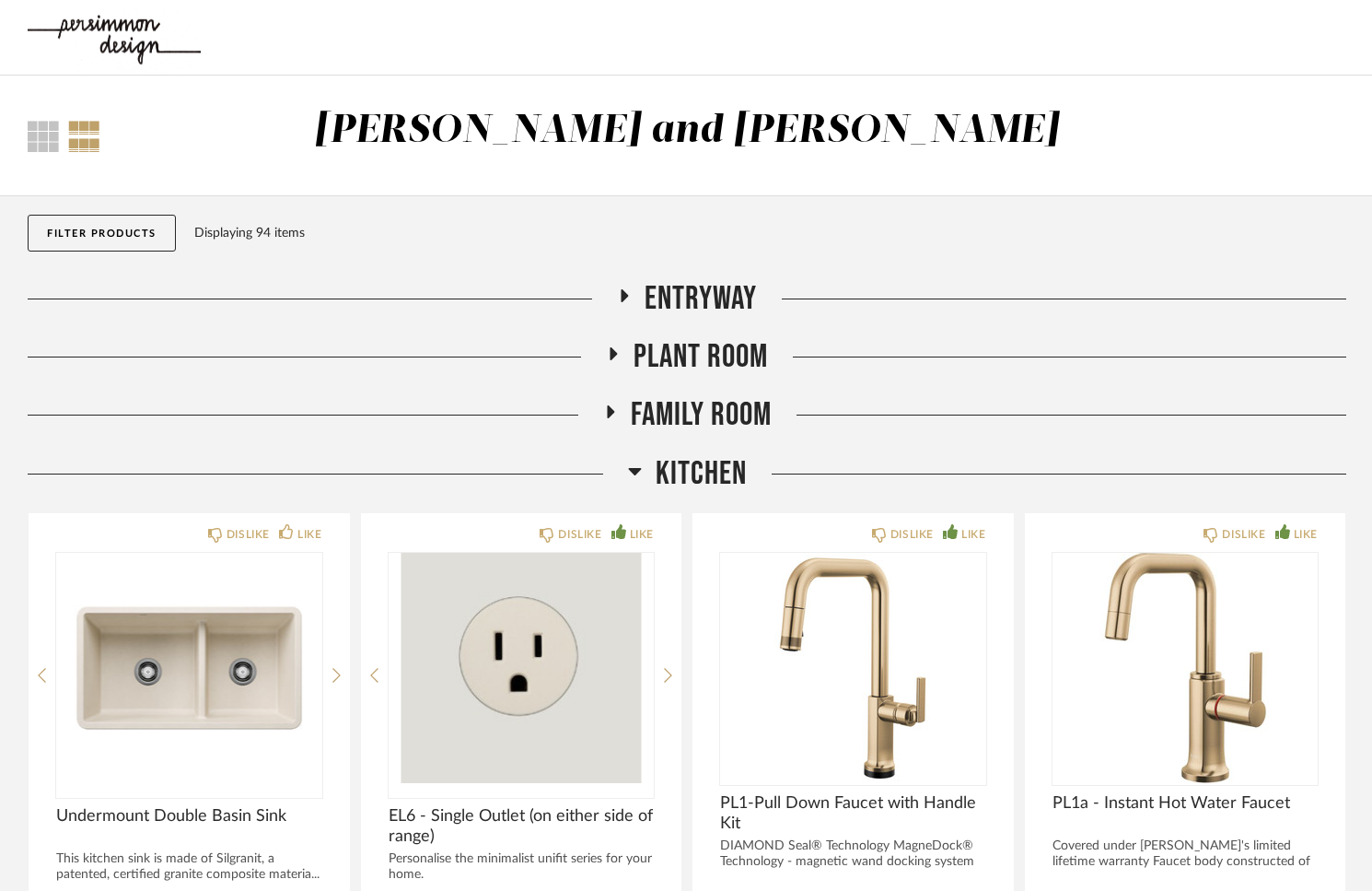
scroll to position [0, 0]
click at [611, 404] on h2 "Family Room" at bounding box center [687, 416] width 169 height 40
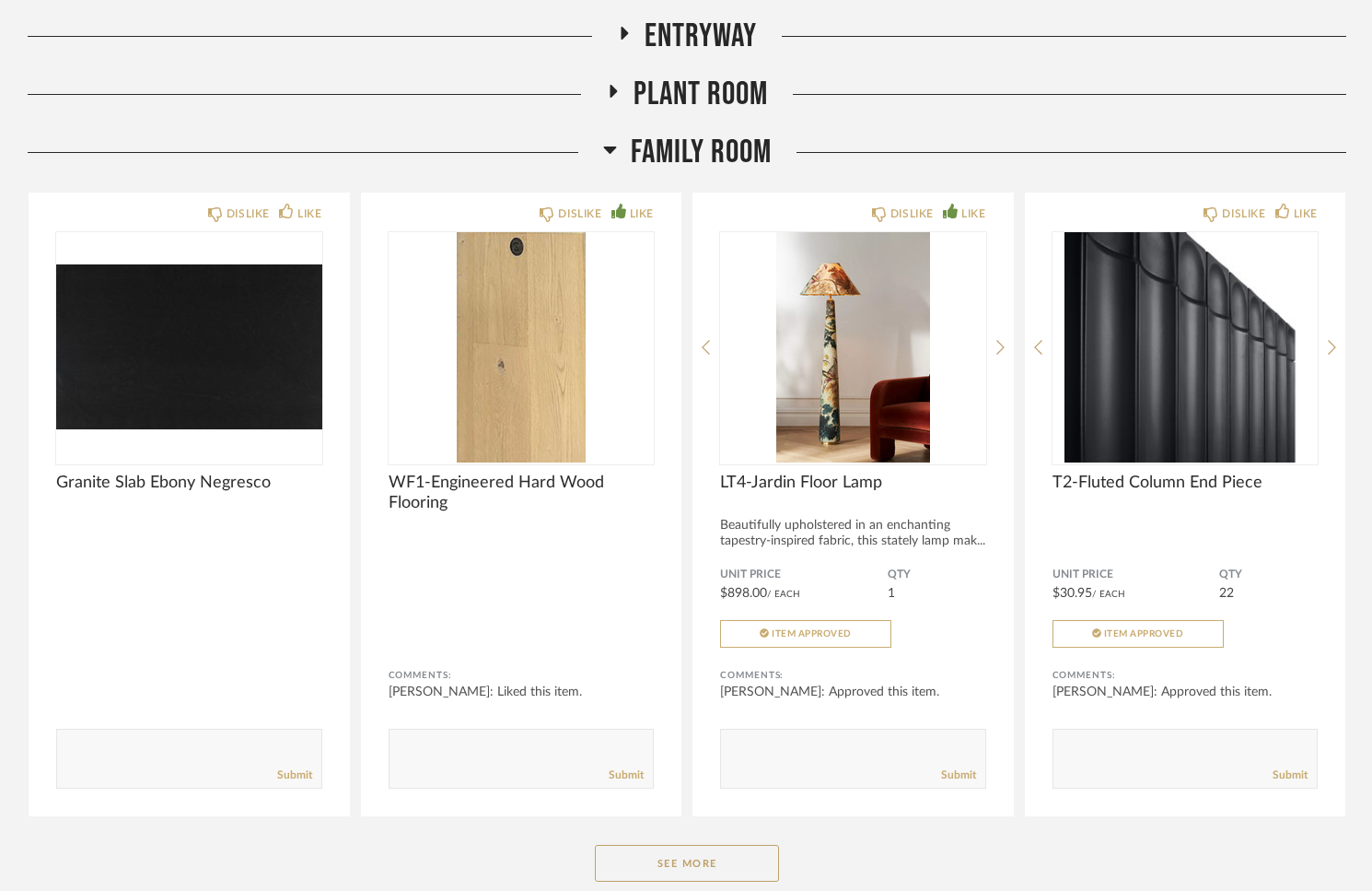
scroll to position [301, 0]
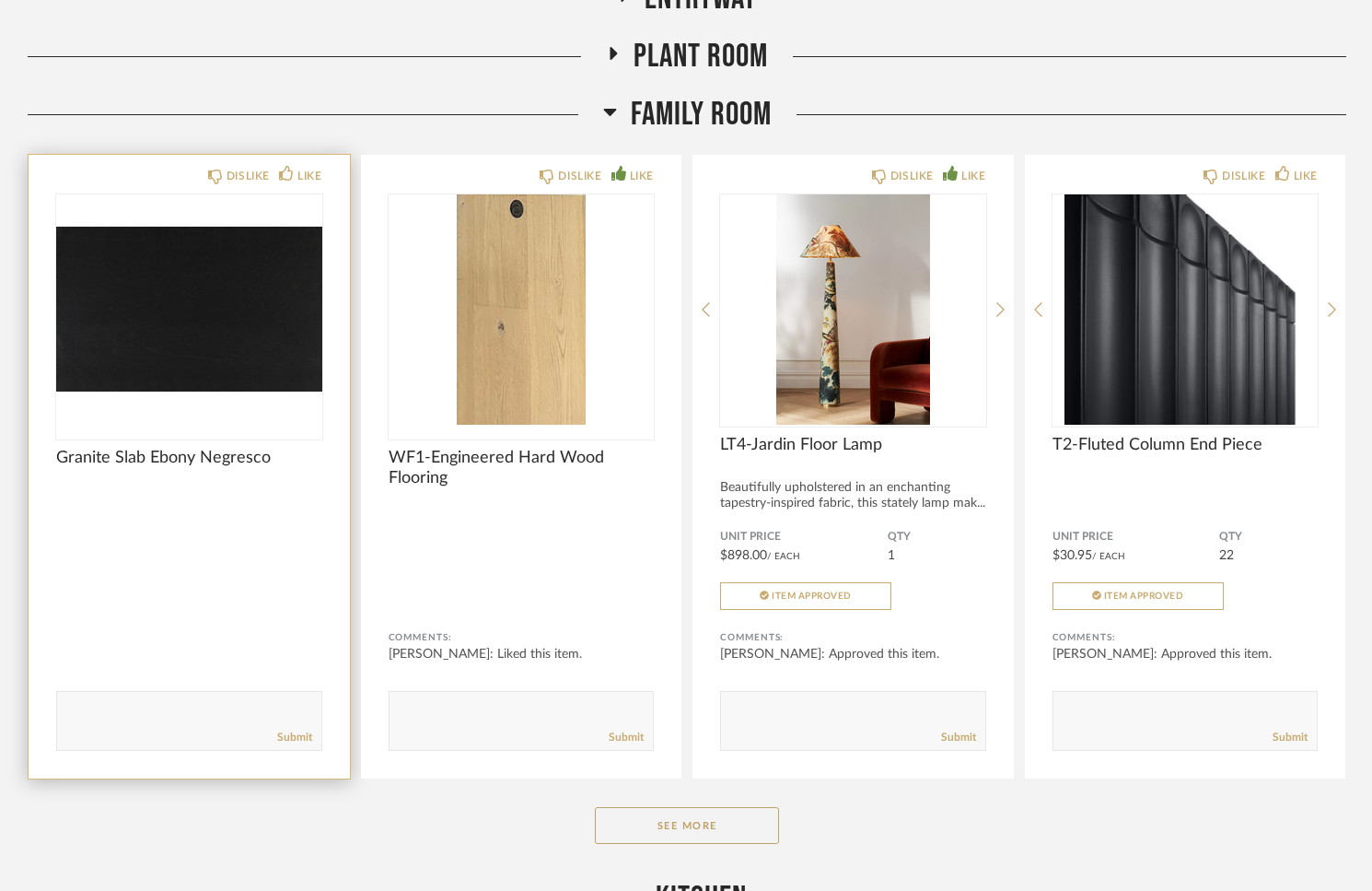
click at [184, 360] on img "0" at bounding box center [189, 310] width 267 height 231
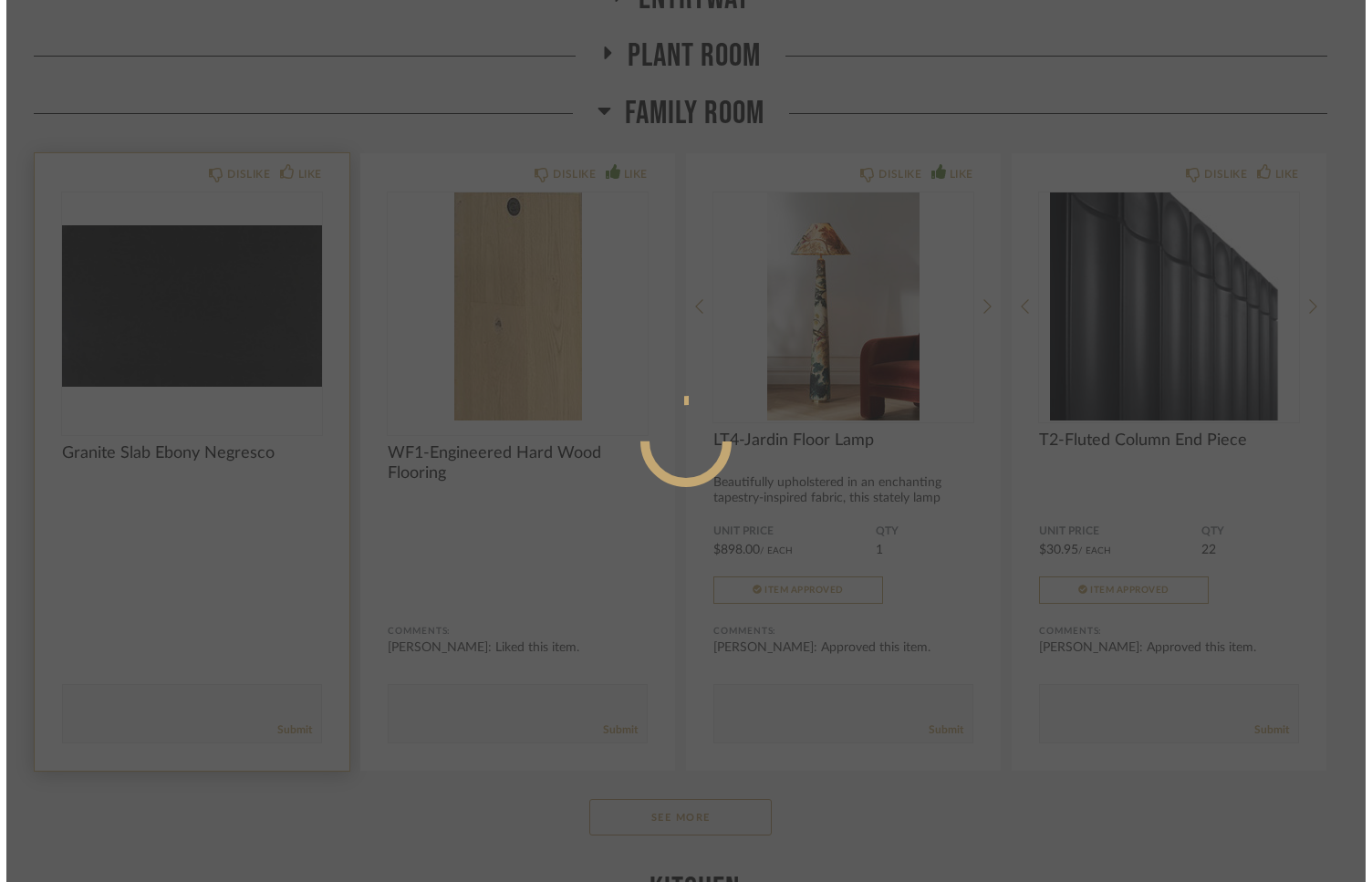
scroll to position [0, 0]
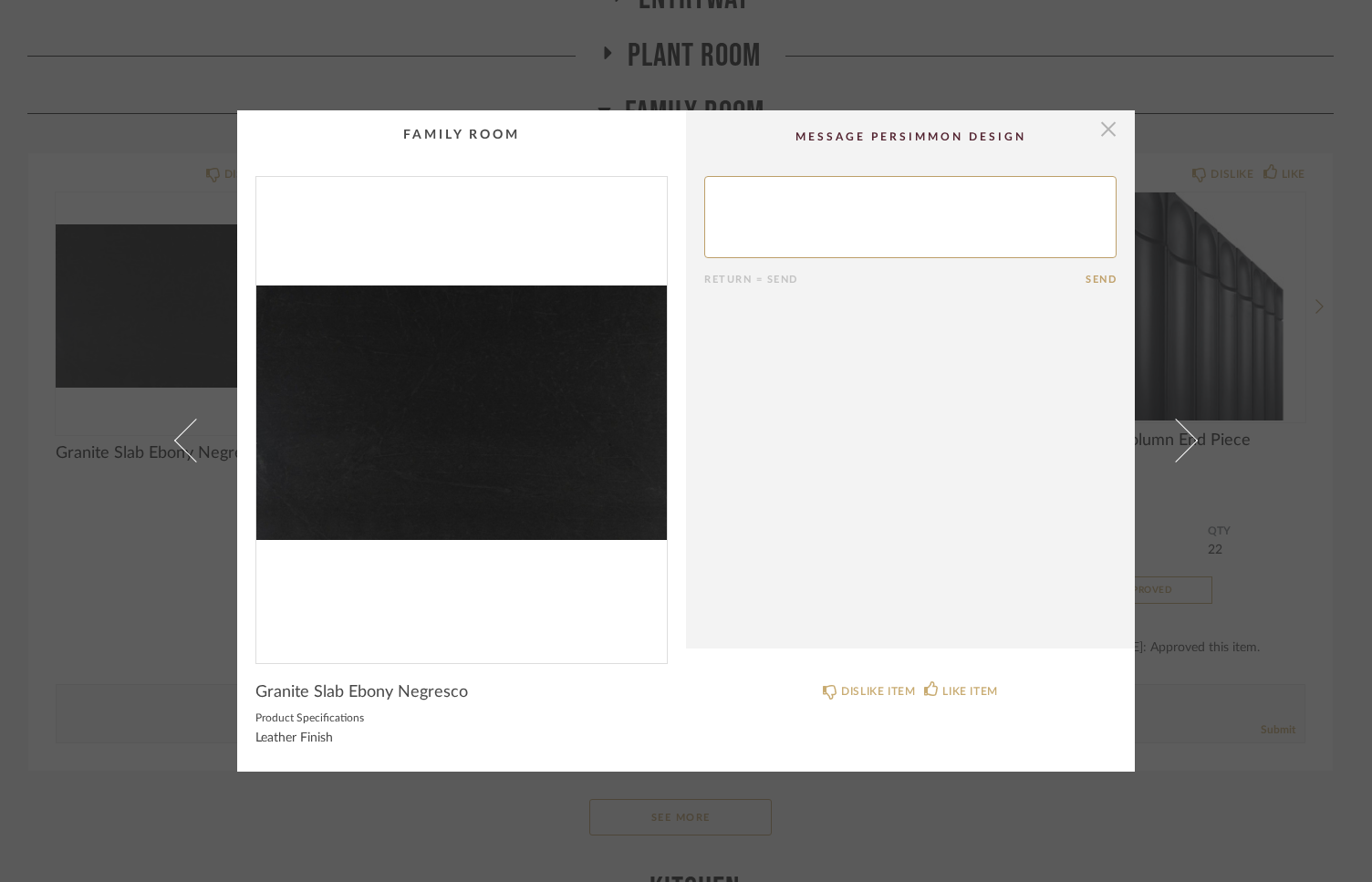
click at [1104, 134] on span "button" at bounding box center [1108, 129] width 37 height 37
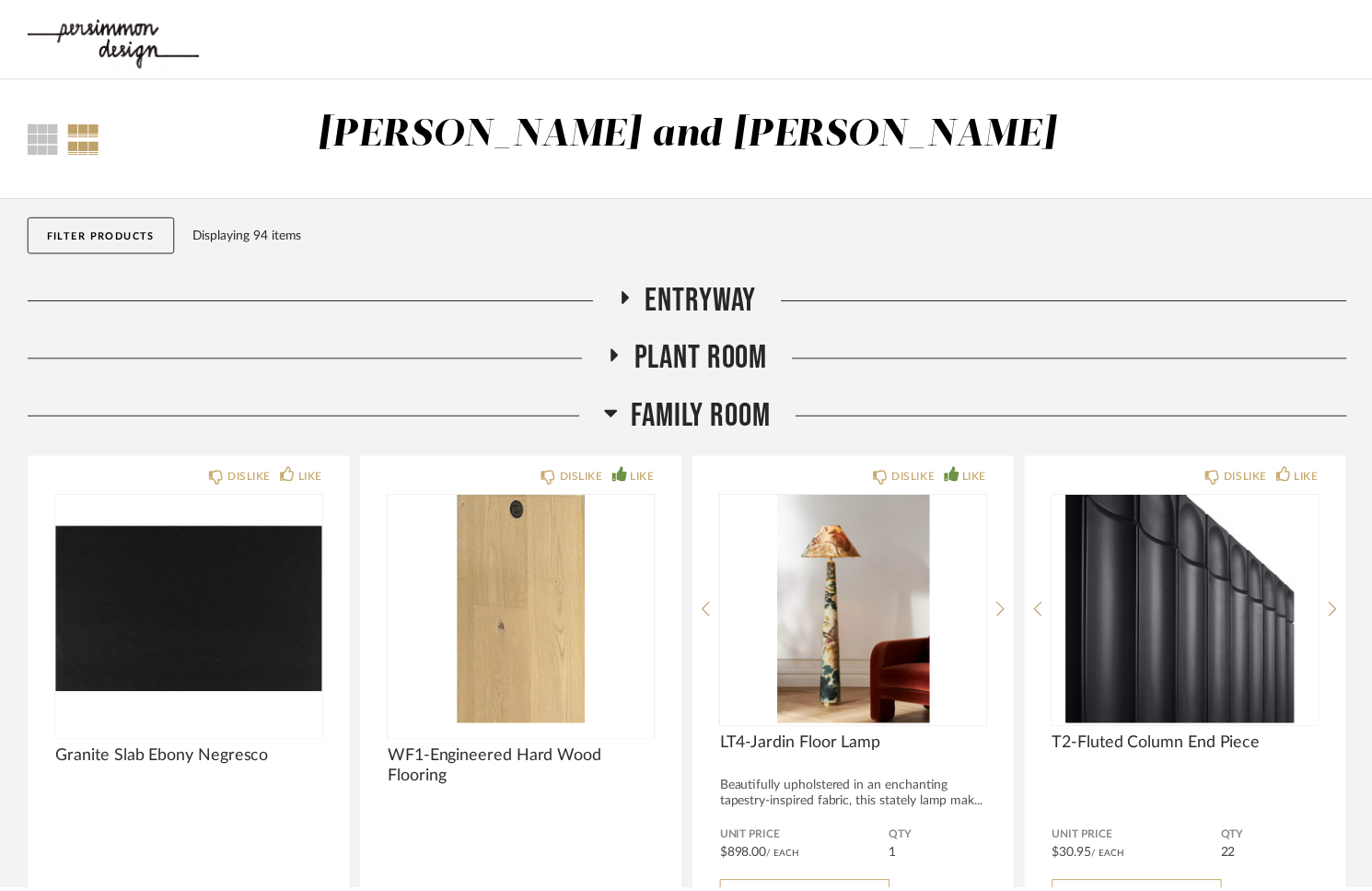
scroll to position [301, 0]
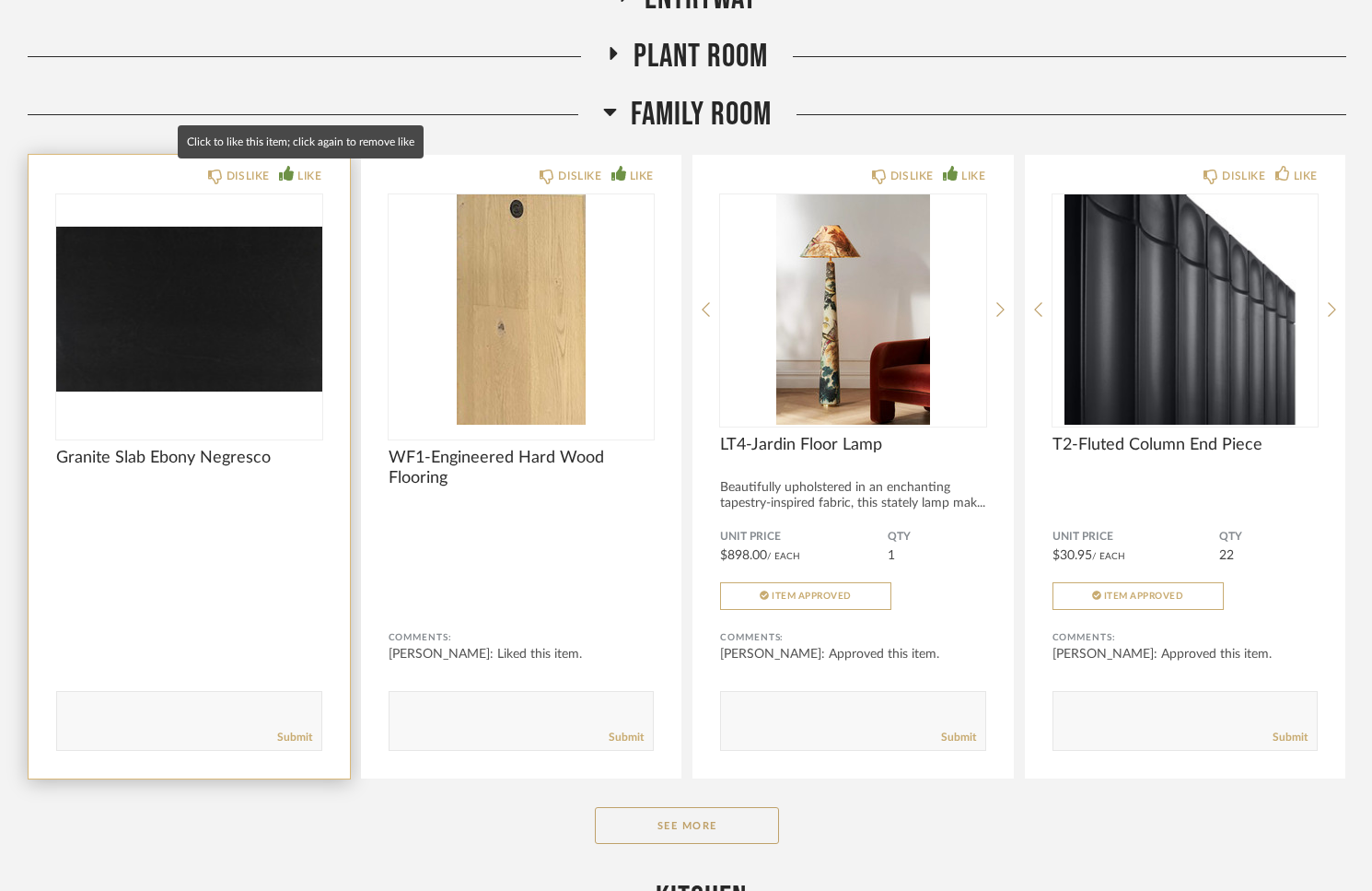
click at [293, 182] on div "LIKE" at bounding box center [300, 176] width 42 height 18
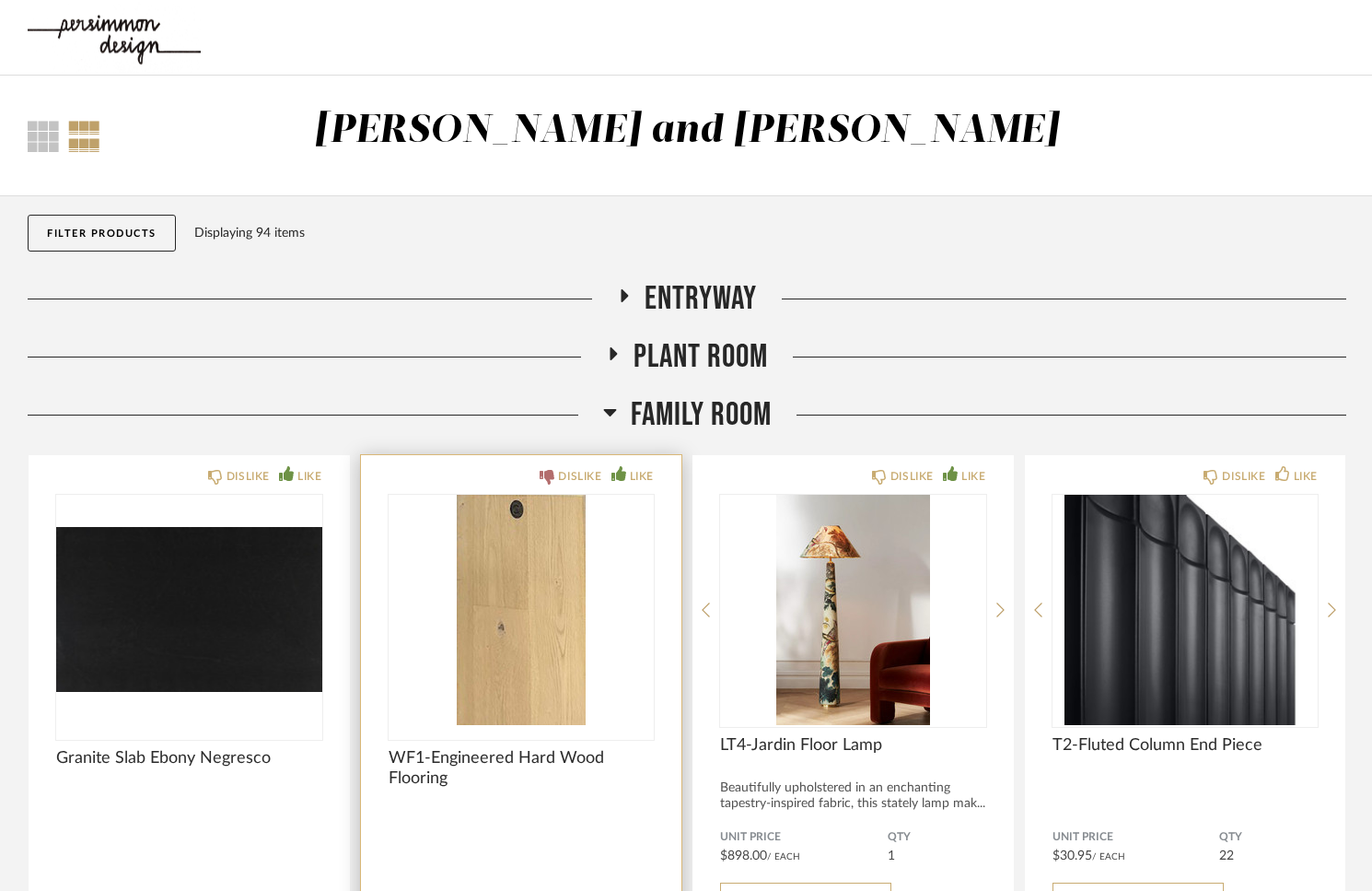
scroll to position [0, 0]
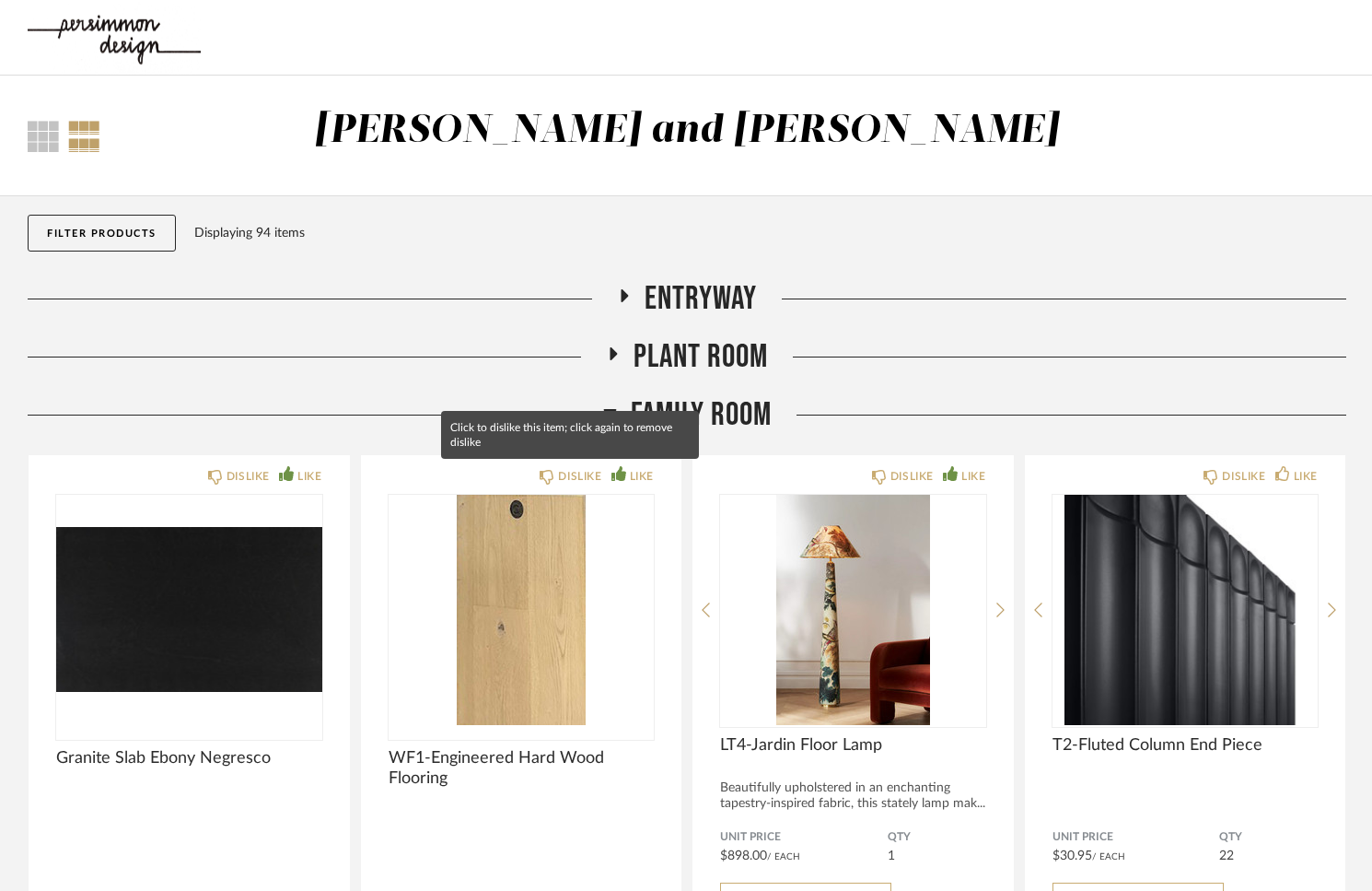
click at [682, 442] on mat-tooltip-component "Click to dislike this item; click again to remove dislike" at bounding box center [570, 435] width 258 height 48
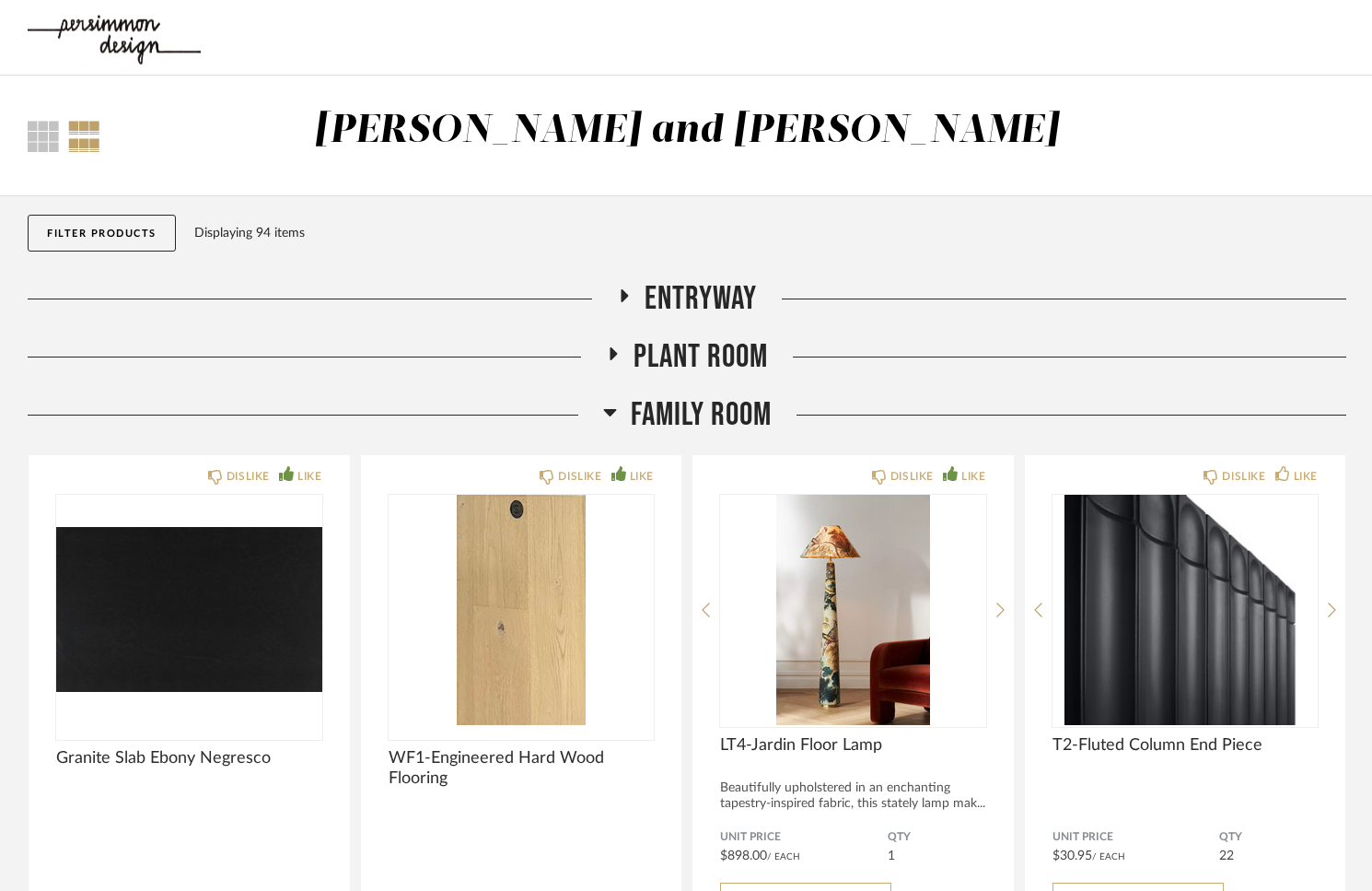
click at [712, 422] on span "Family Room" at bounding box center [701, 416] width 141 height 40
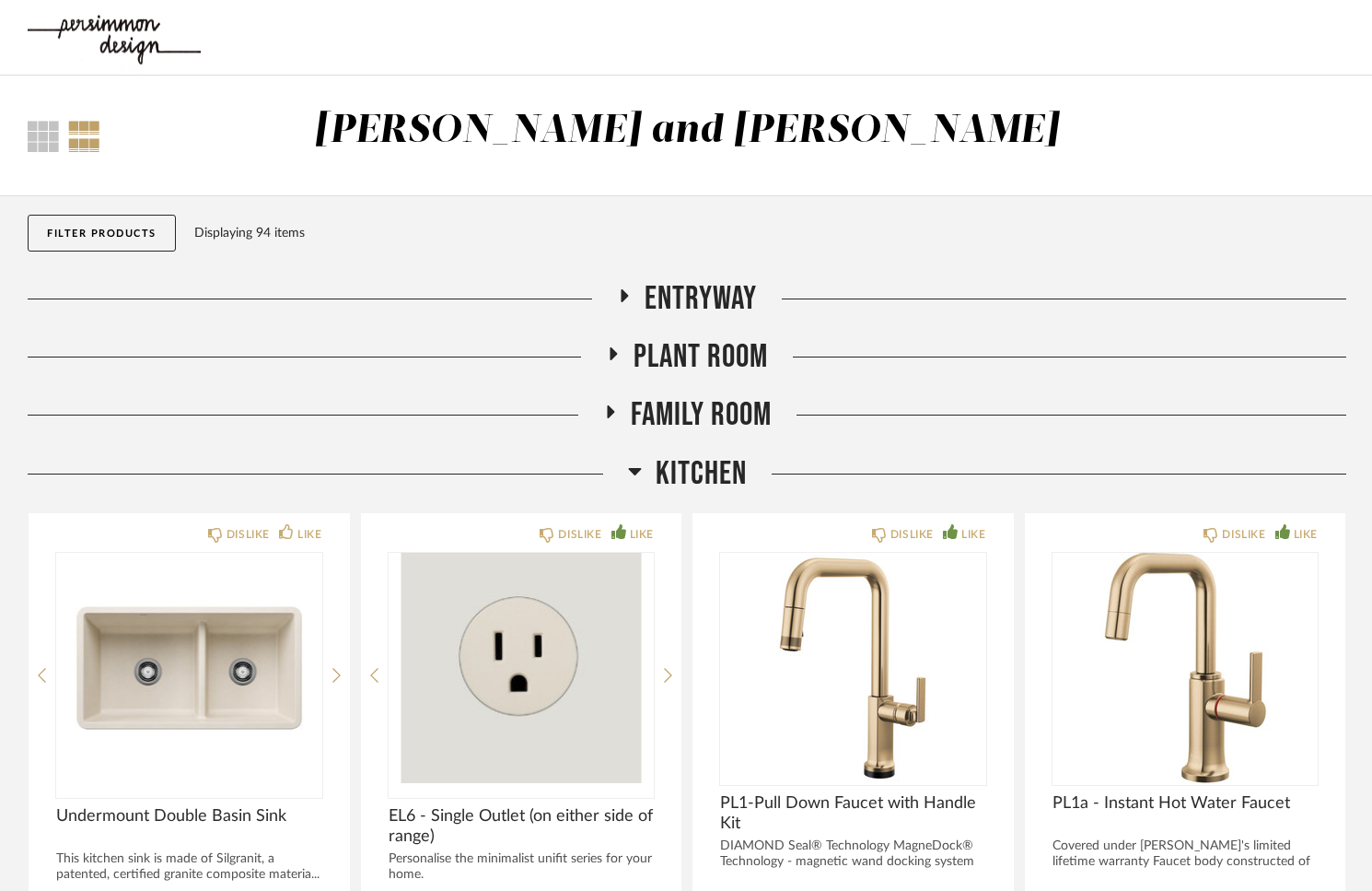
click at [662, 354] on span "Plant Room" at bounding box center [701, 358] width 135 height 40
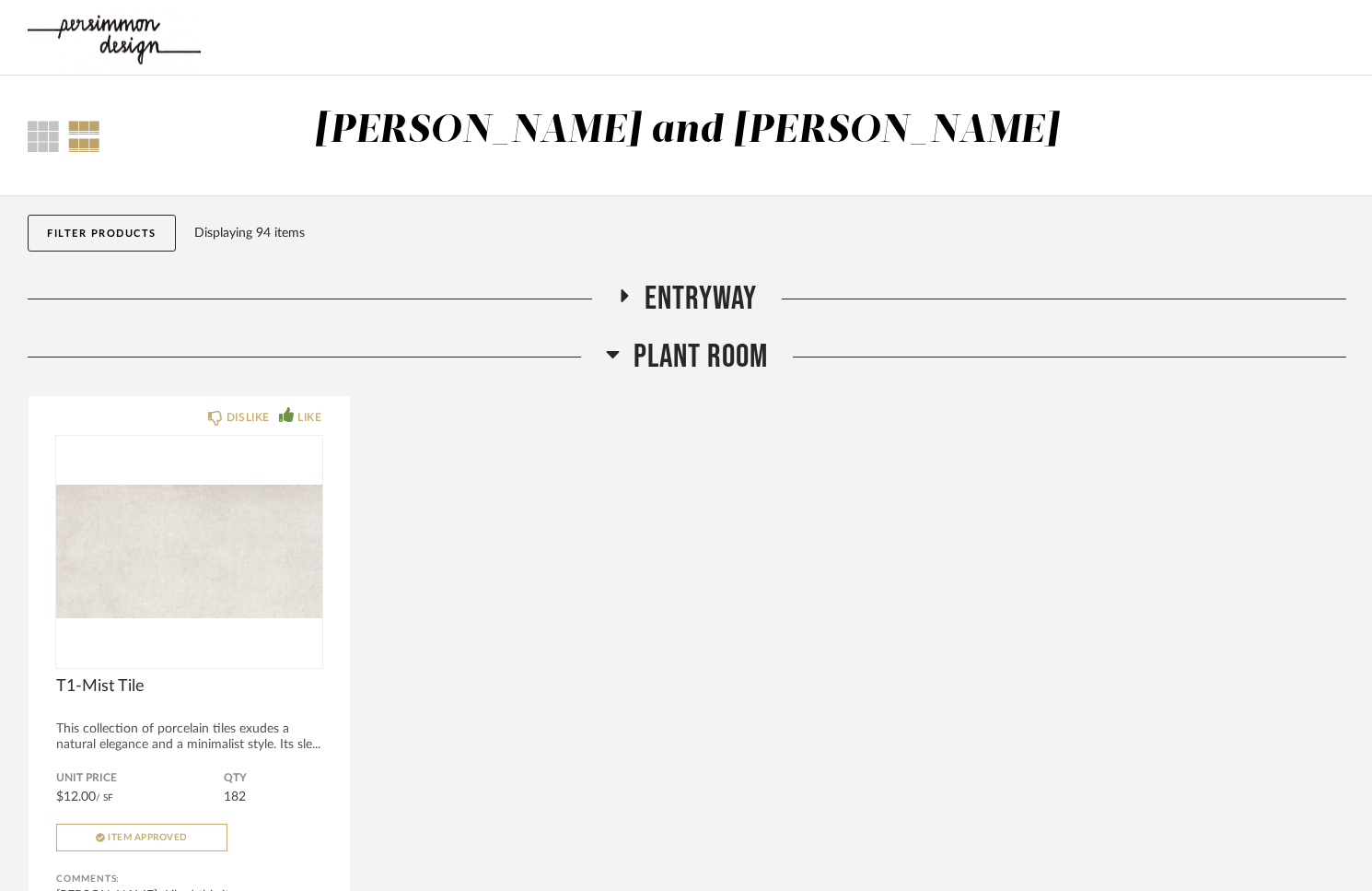
click at [662, 354] on span "Plant Room" at bounding box center [701, 358] width 135 height 40
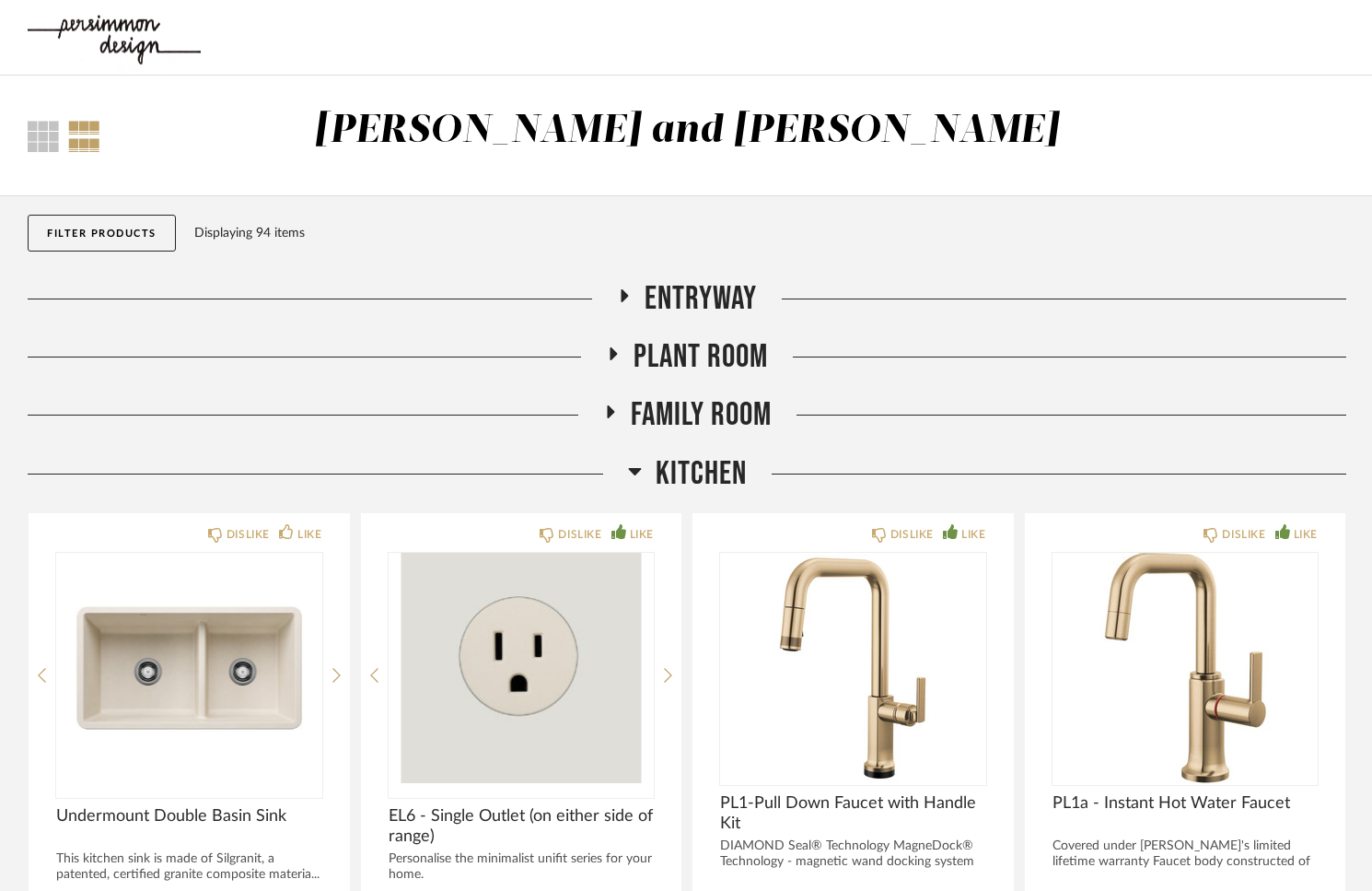
click at [664, 291] on span "Entryway" at bounding box center [701, 299] width 113 height 40
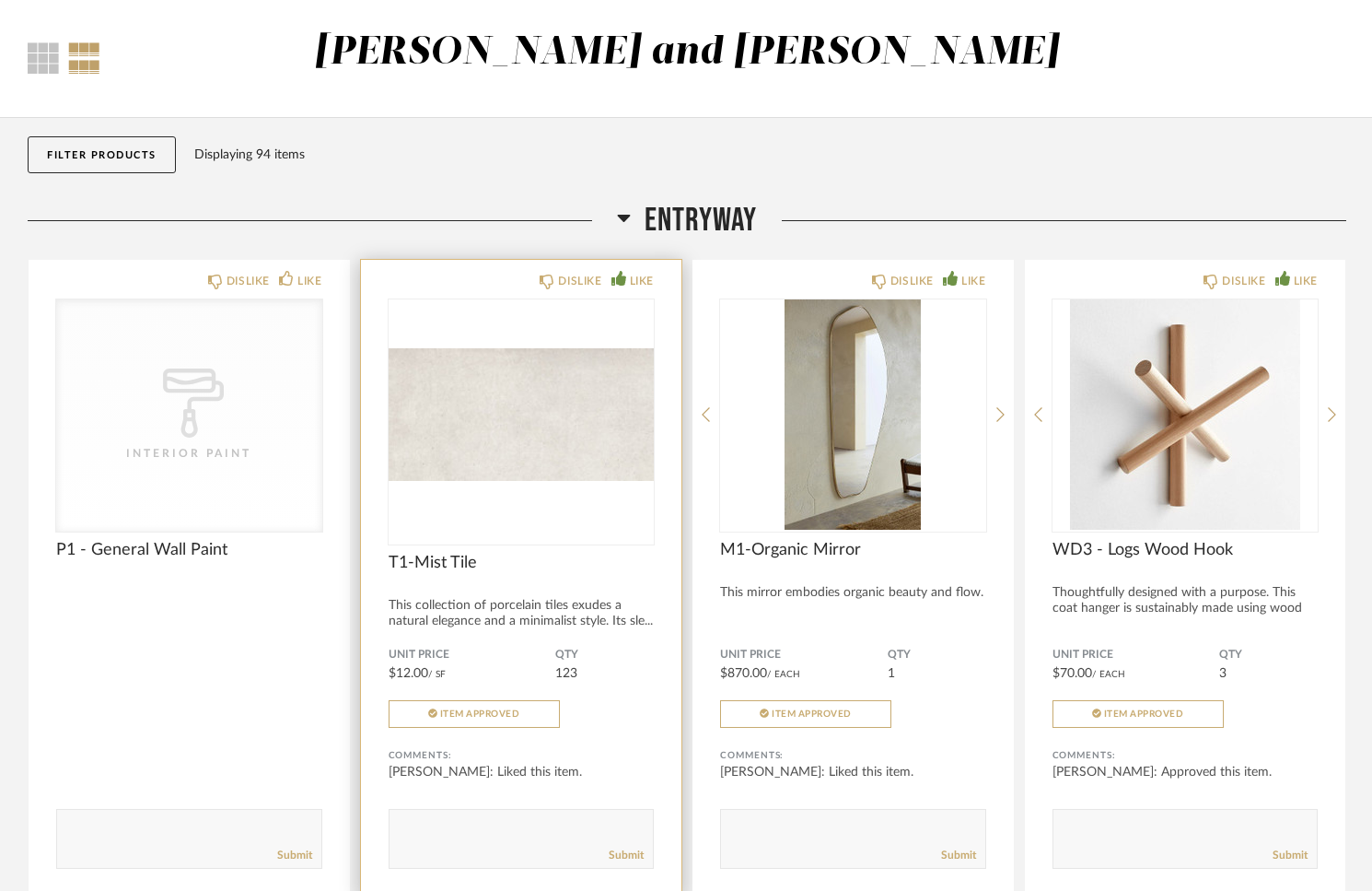
scroll to position [34, 0]
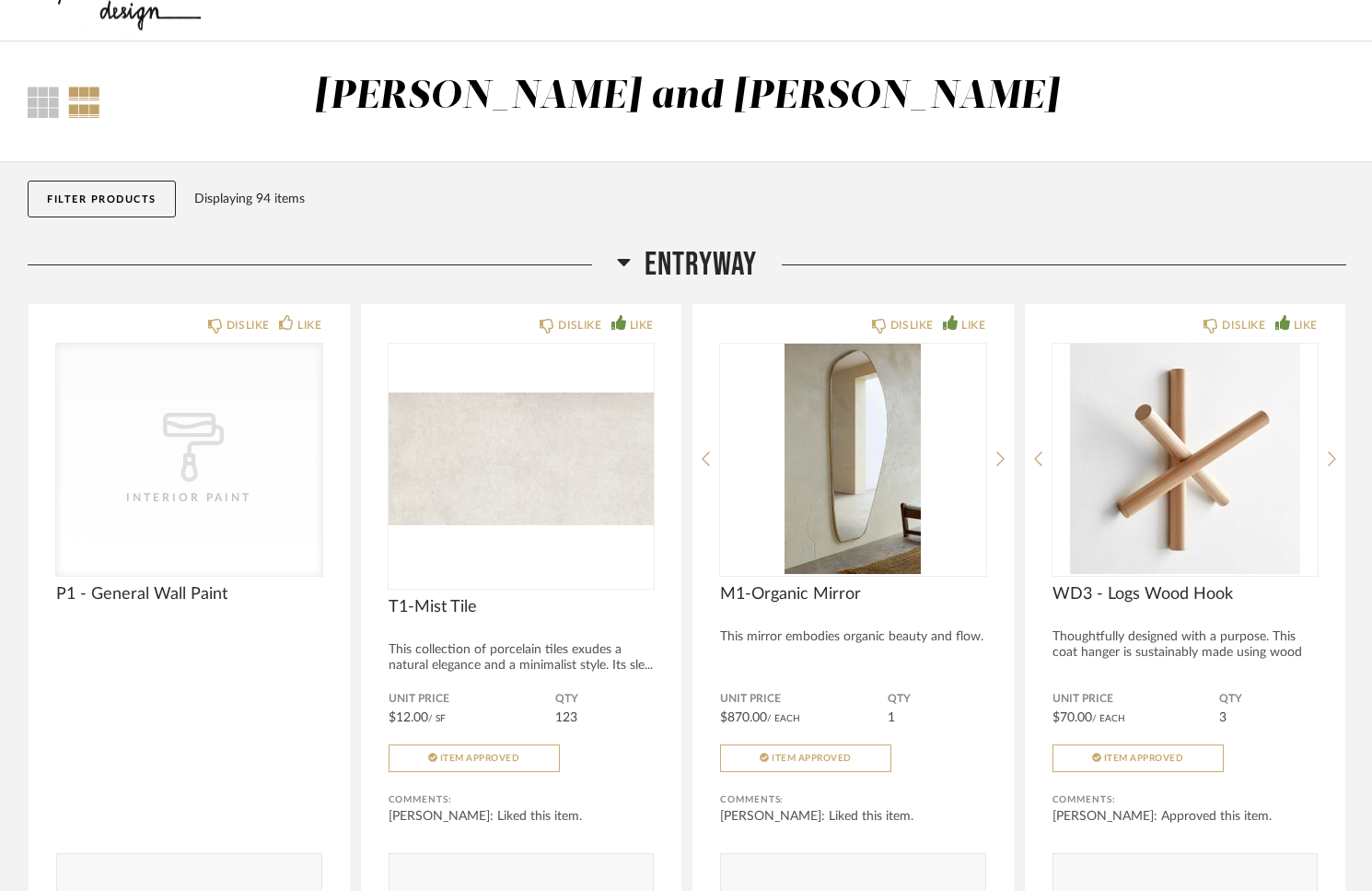
click at [632, 255] on h2 "Entryway" at bounding box center [687, 265] width 140 height 40
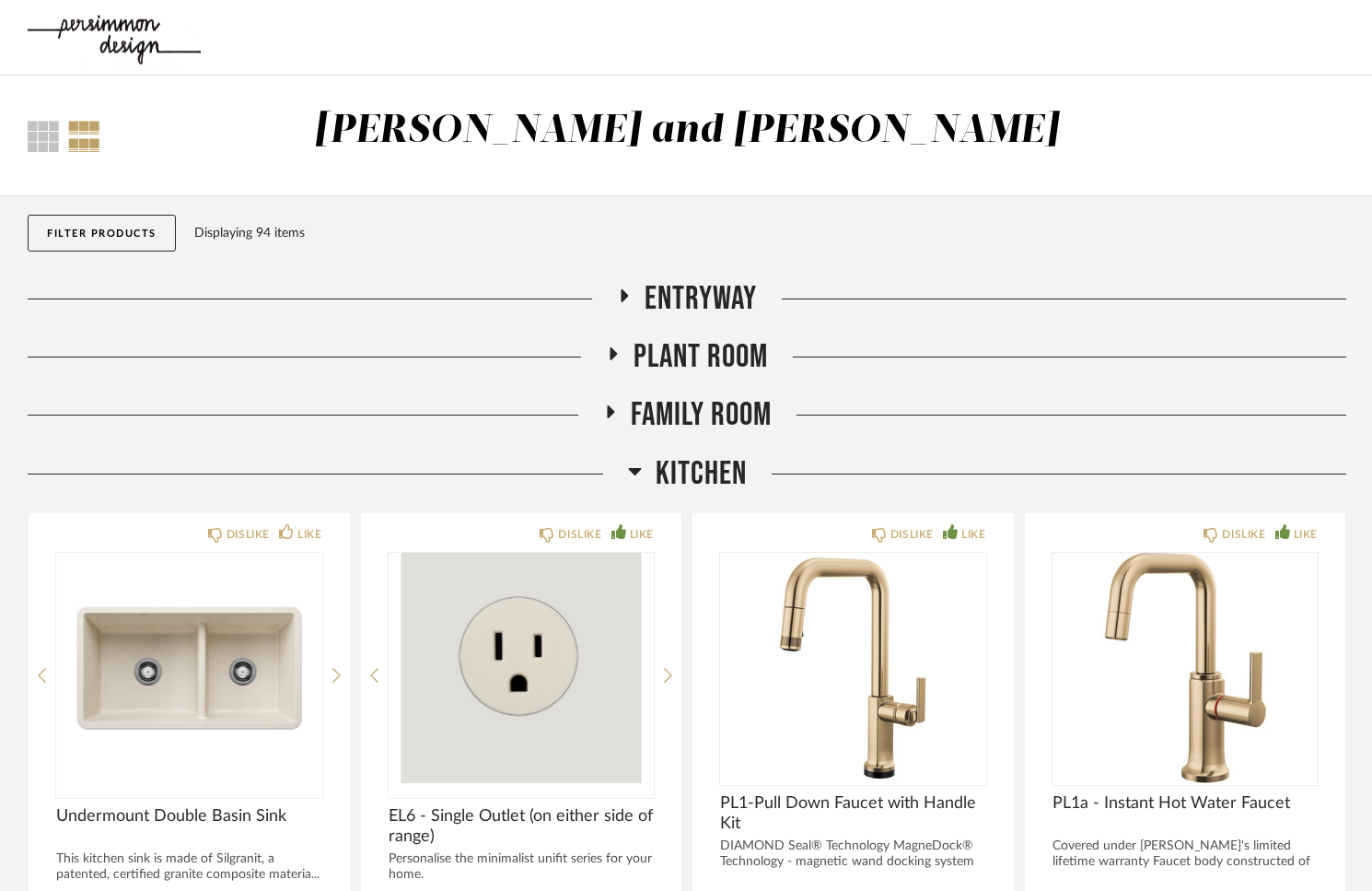
scroll to position [0, 0]
click at [42, 130] on div at bounding box center [43, 136] width 31 height 31
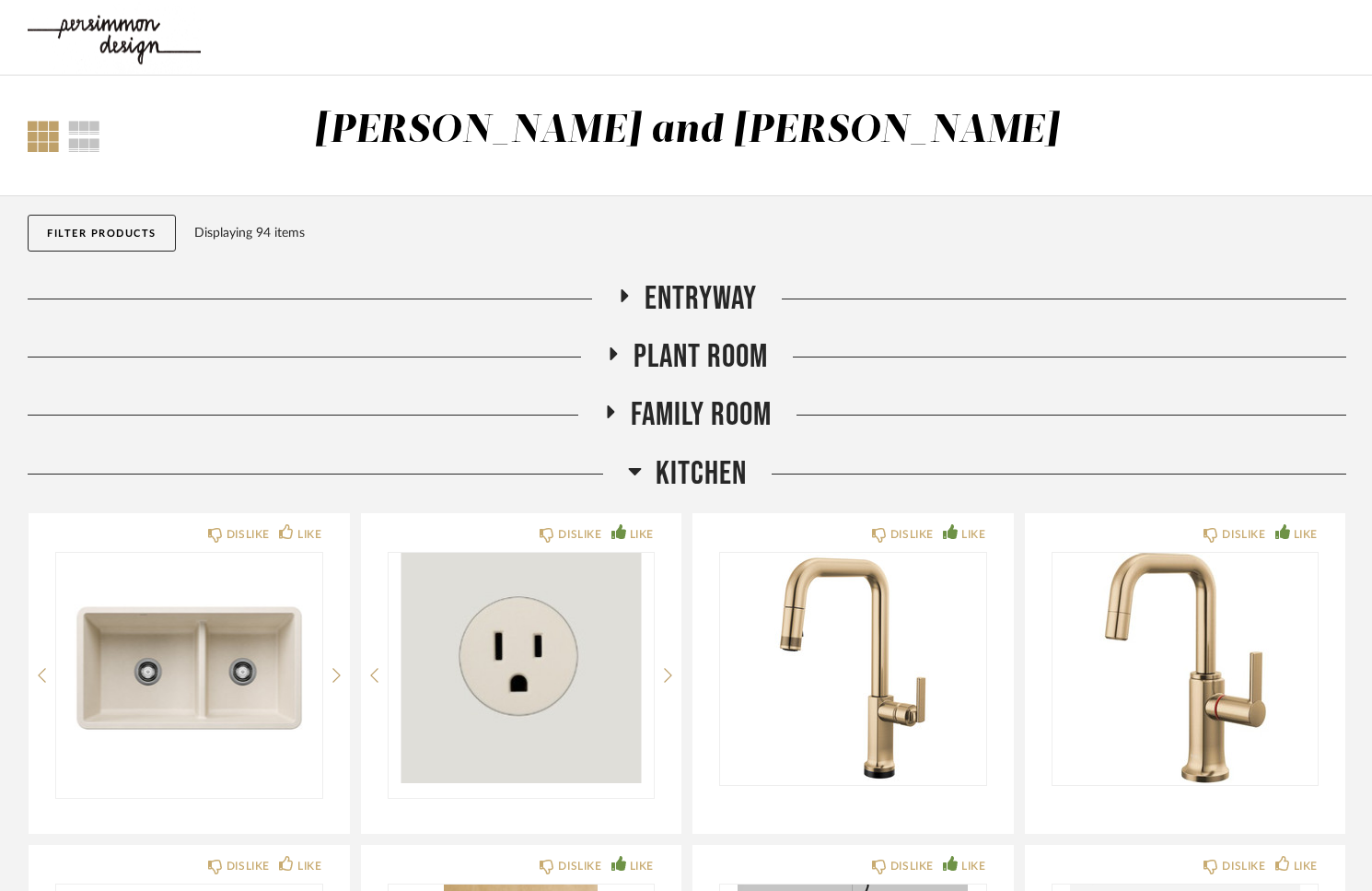
click at [129, 42] on img at bounding box center [114, 38] width 173 height 74
click at [67, 231] on button "Filter Products" at bounding box center [102, 233] width 149 height 37
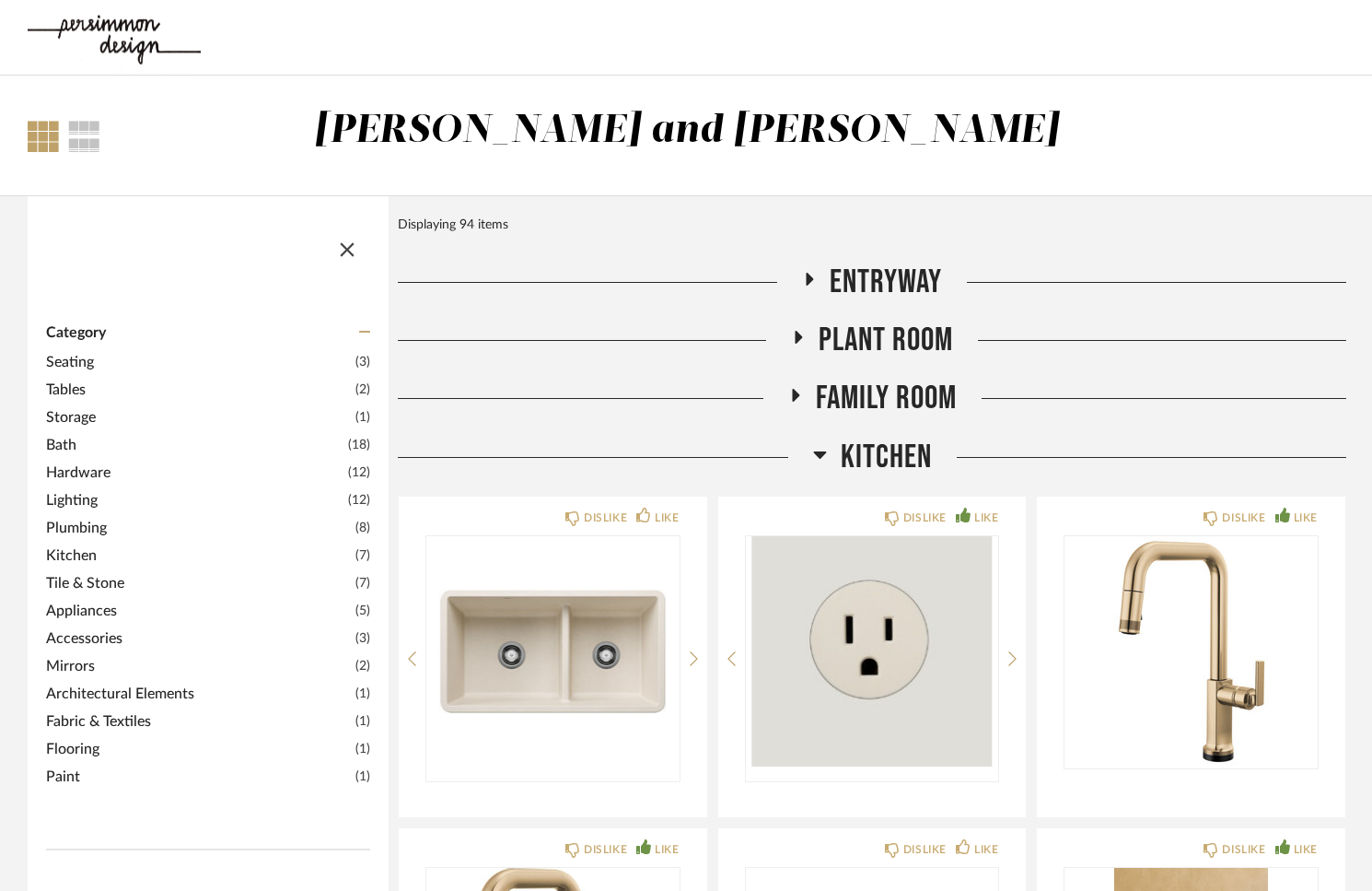
click at [76, 221] on div "Filter Items" at bounding box center [209, 237] width 361 height 82
click at [347, 238] on span "button" at bounding box center [347, 246] width 44 height 44
